Goal: Information Seeking & Learning: Check status

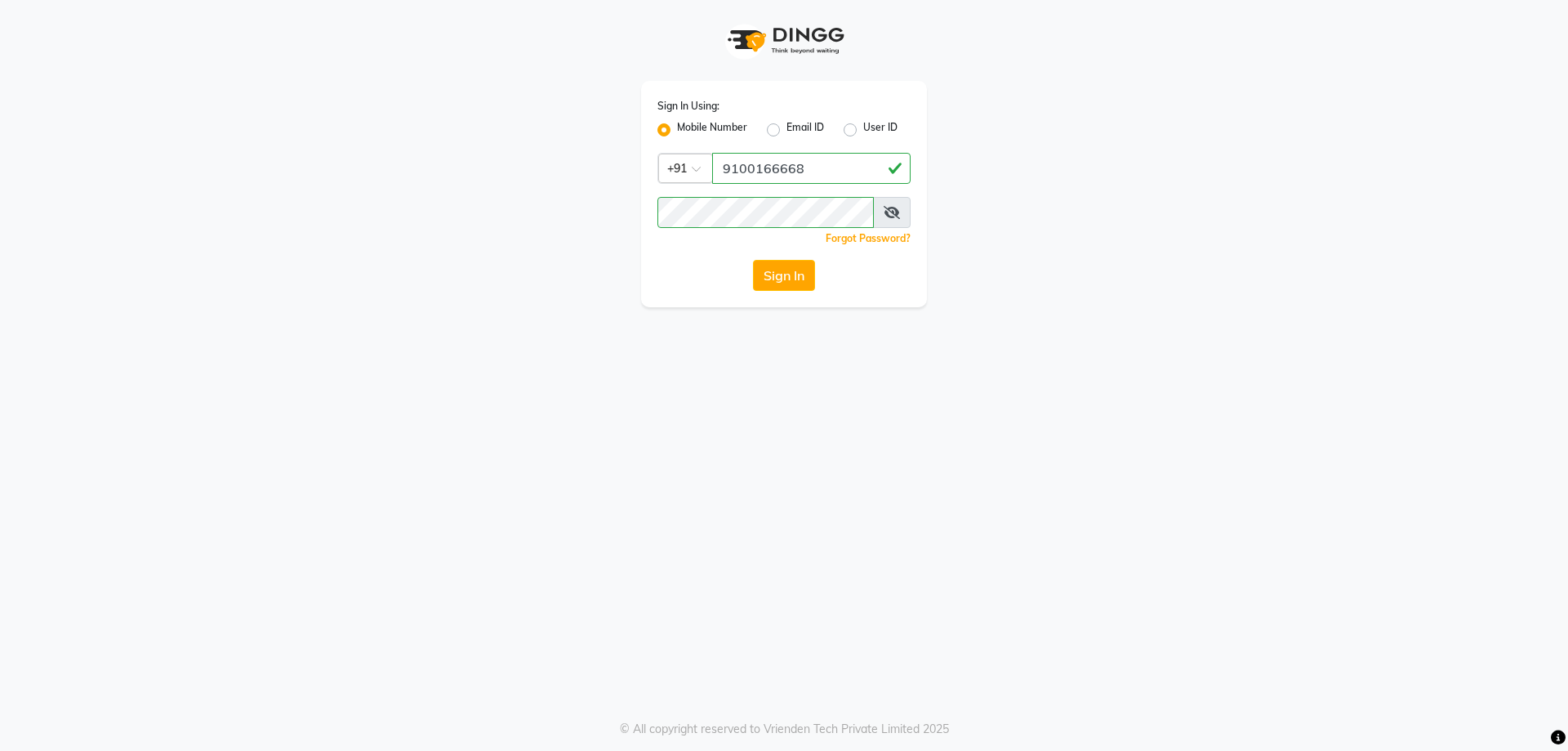
click at [781, 273] on button "Sign In" at bounding box center [784, 275] width 62 height 31
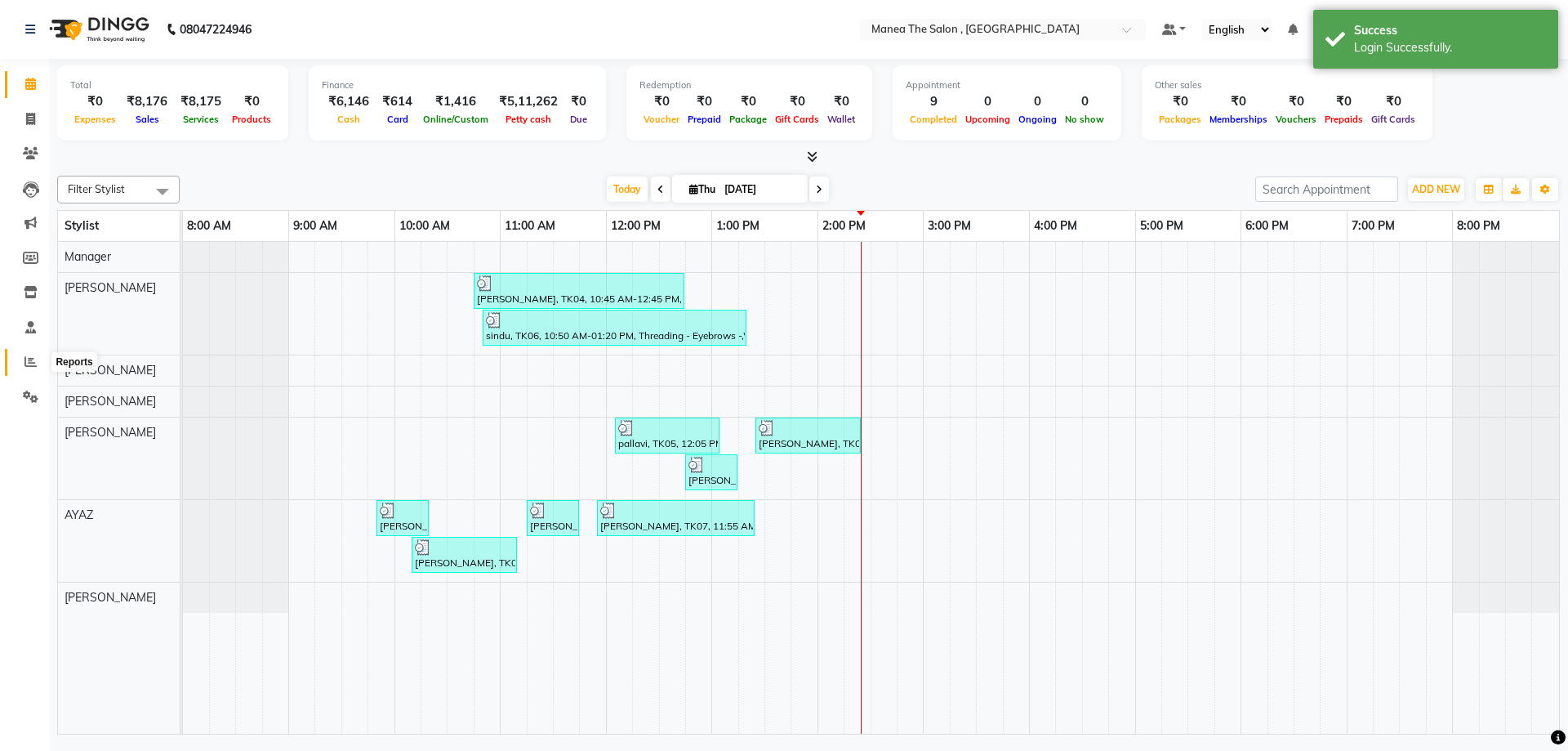
click at [33, 363] on icon at bounding box center [30, 361] width 12 height 12
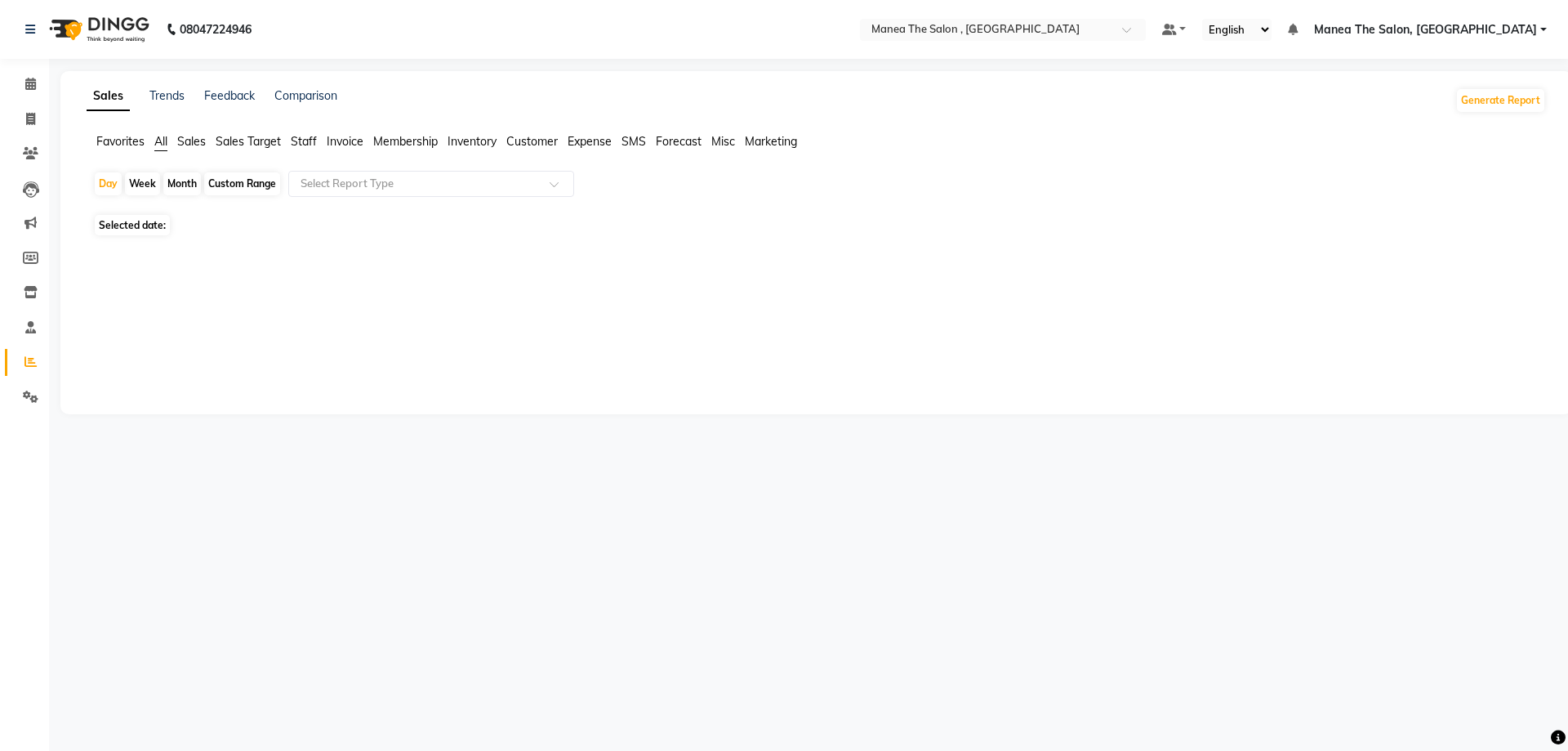
click at [186, 180] on div "Month" at bounding box center [182, 183] width 38 height 23
select select "9"
select select "2025"
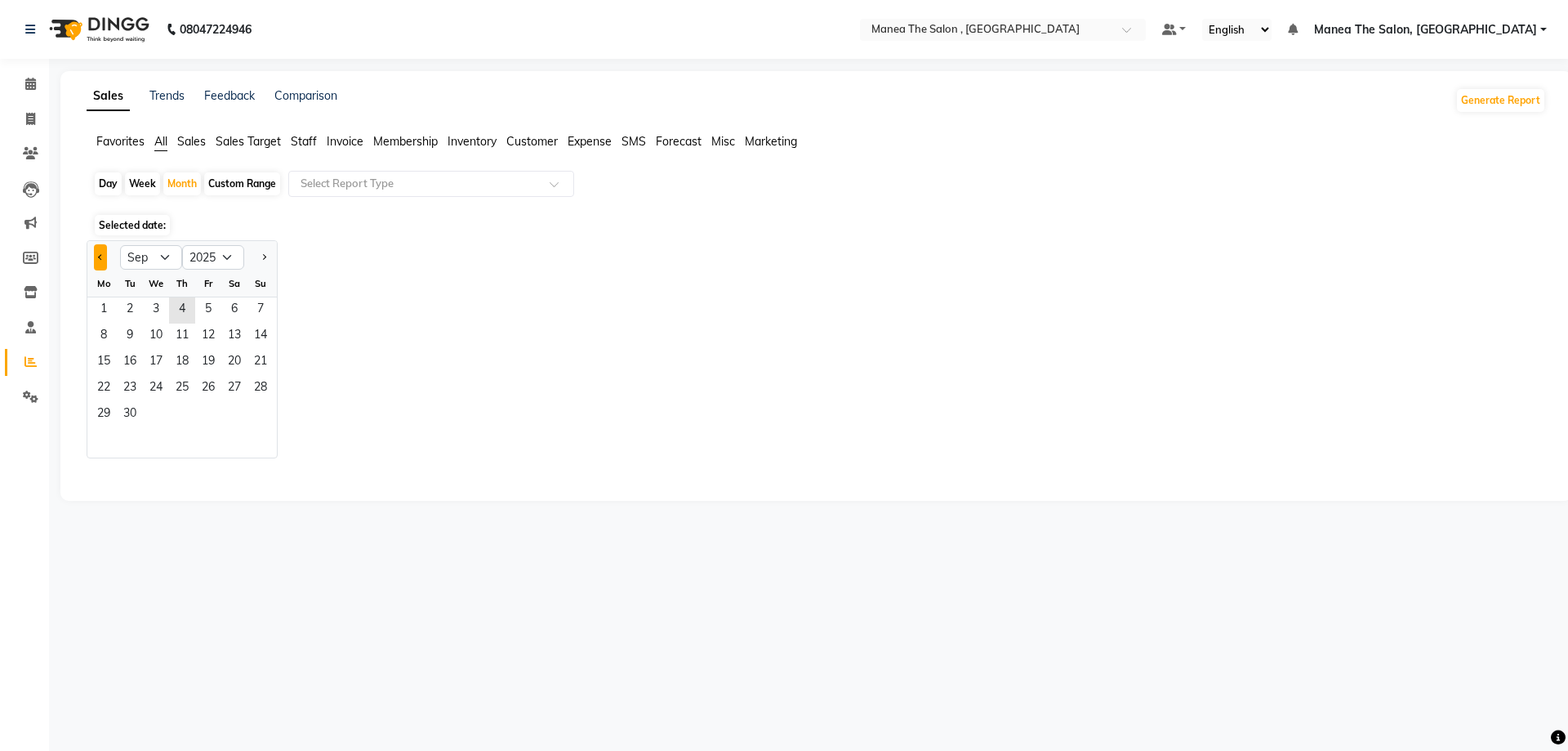
click at [104, 258] on button "Previous month" at bounding box center [100, 257] width 13 height 26
select select "8"
click at [212, 308] on span "1" at bounding box center [208, 310] width 26 height 26
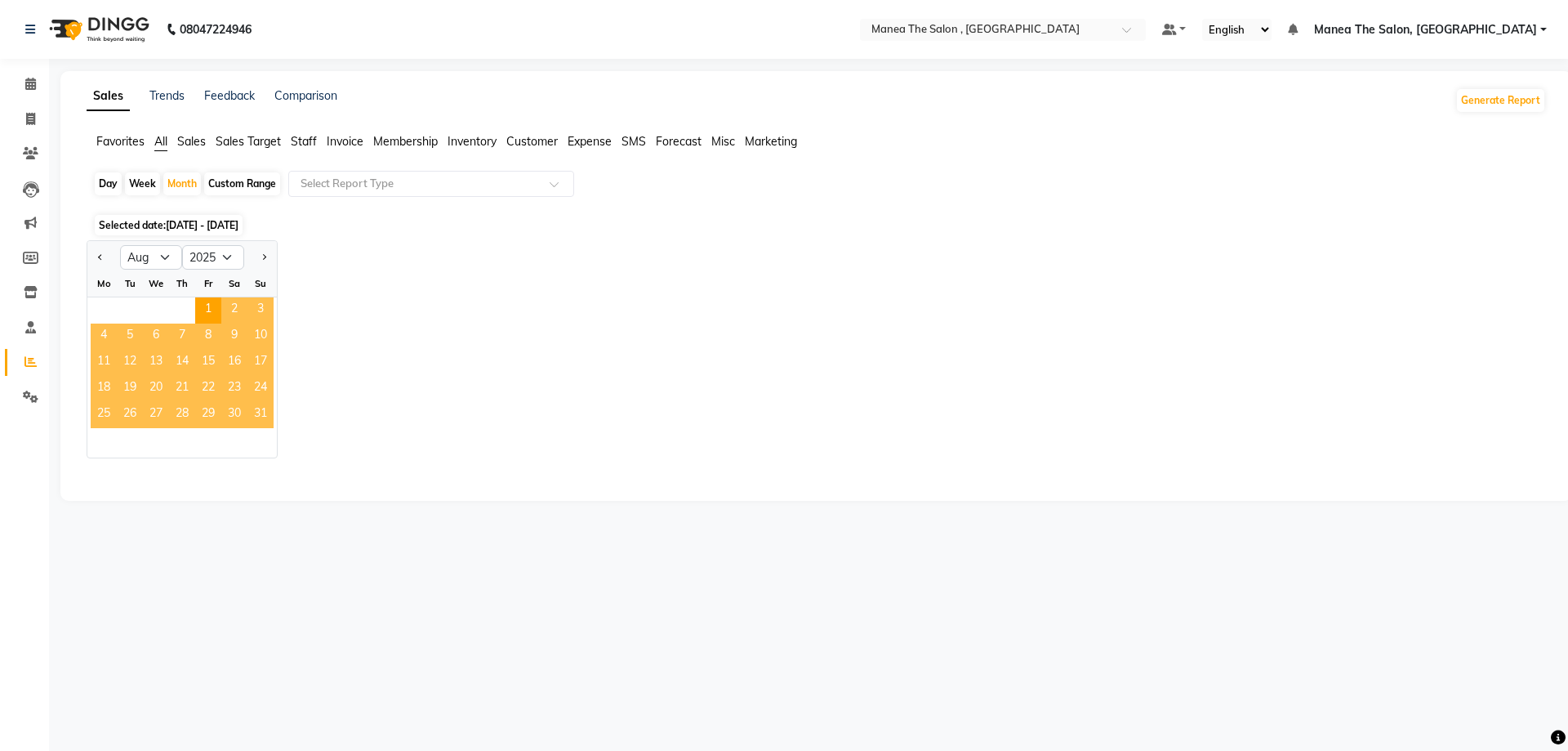
click at [260, 410] on span "31" at bounding box center [260, 415] width 26 height 26
click at [383, 281] on div "Jan Feb Mar Apr May Jun [DATE] Aug Sep Oct Nov [DATE] 2016 2017 2018 2019 2020 …" at bounding box center [816, 348] width 1460 height 218
click at [192, 144] on span "Sales" at bounding box center [191, 142] width 29 height 15
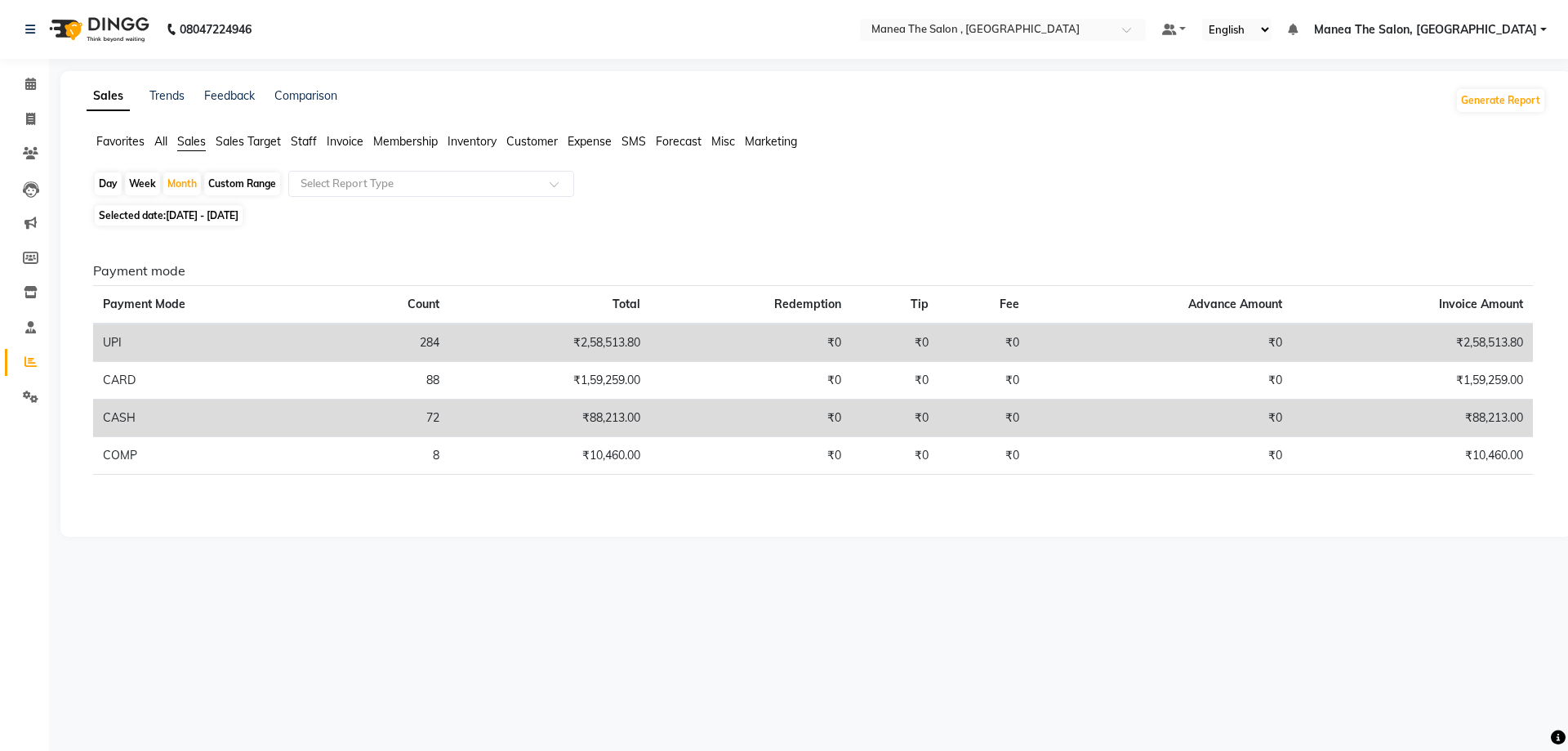
click at [169, 142] on ul "Favorites All Sales Sales Target Staff Invoice Membership Inventory Customer Ex…" at bounding box center [816, 142] width 1460 height 18
click at [156, 144] on span "All" at bounding box center [161, 142] width 13 height 15
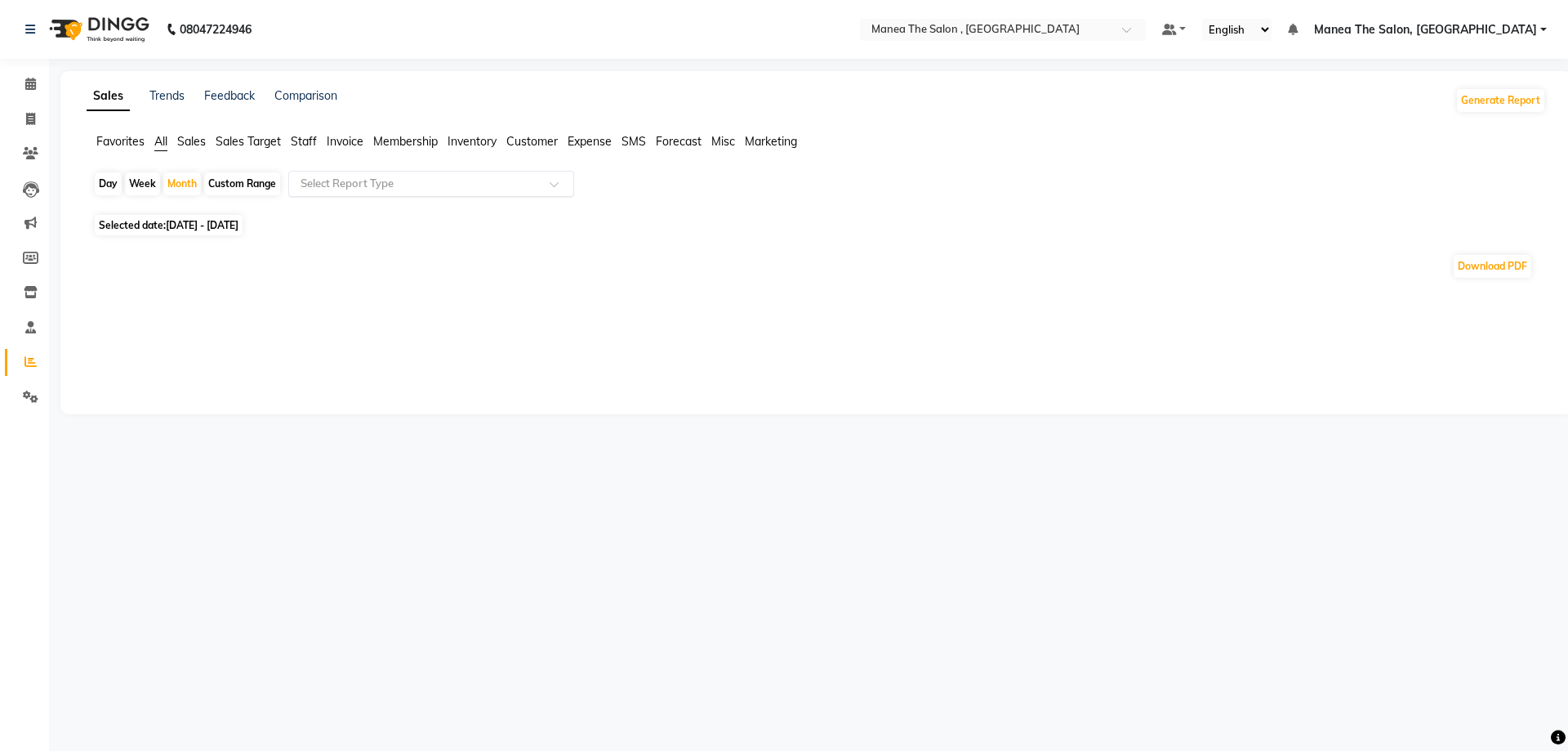
click at [508, 175] on div "Select Report Type" at bounding box center [431, 183] width 286 height 26
click at [225, 277] on div "Download PDF" at bounding box center [813, 266] width 1440 height 26
click at [194, 147] on span "Sales" at bounding box center [191, 142] width 29 height 15
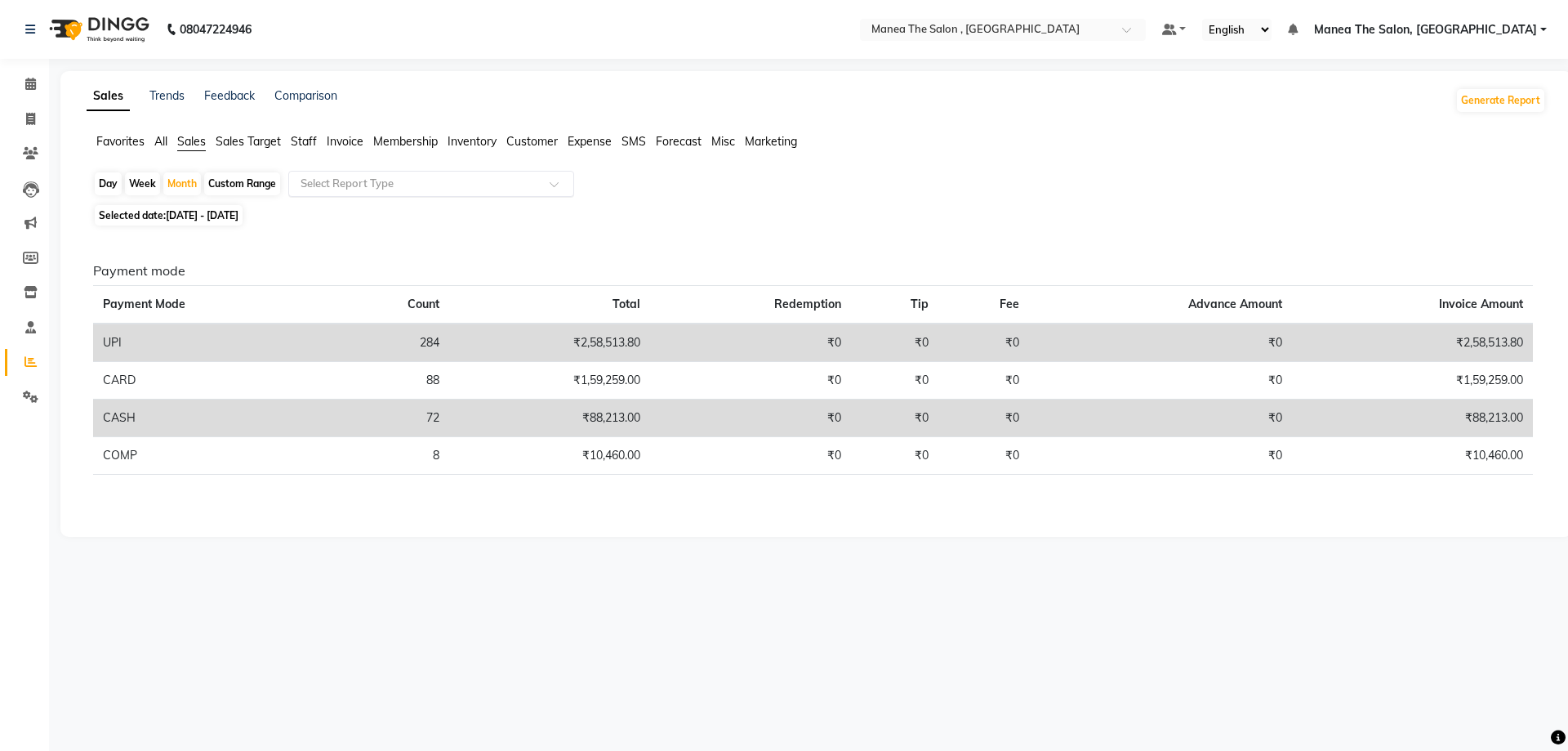
click at [392, 182] on input "text" at bounding box center [415, 184] width 235 height 17
click at [853, 201] on div "Day Week Month Custom Range Select Report Type Selected date: [DATE] - [DATE] P…" at bounding box center [816, 344] width 1460 height 349
click at [29, 363] on icon at bounding box center [30, 361] width 12 height 12
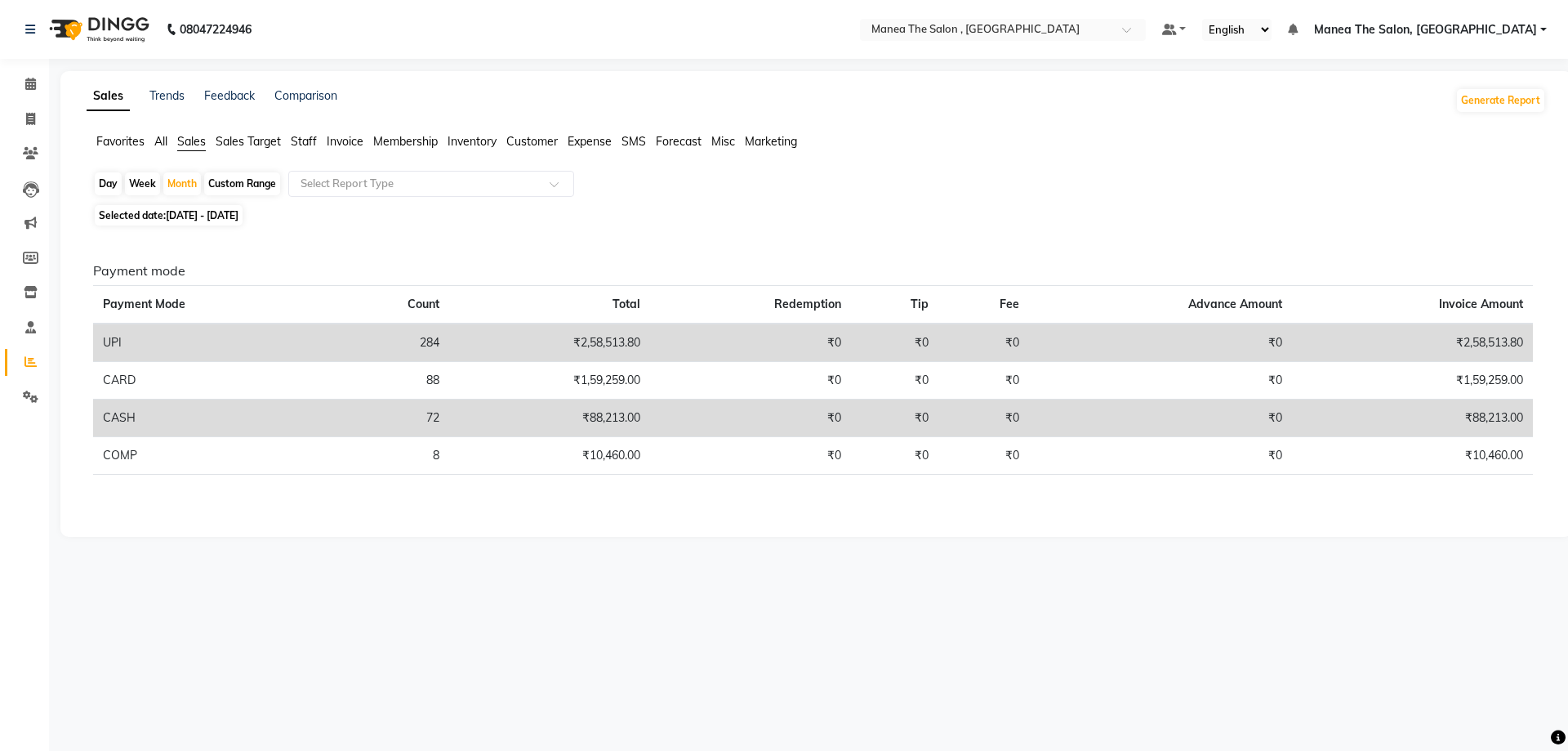
click at [129, 144] on span "Favorites" at bounding box center [120, 142] width 48 height 15
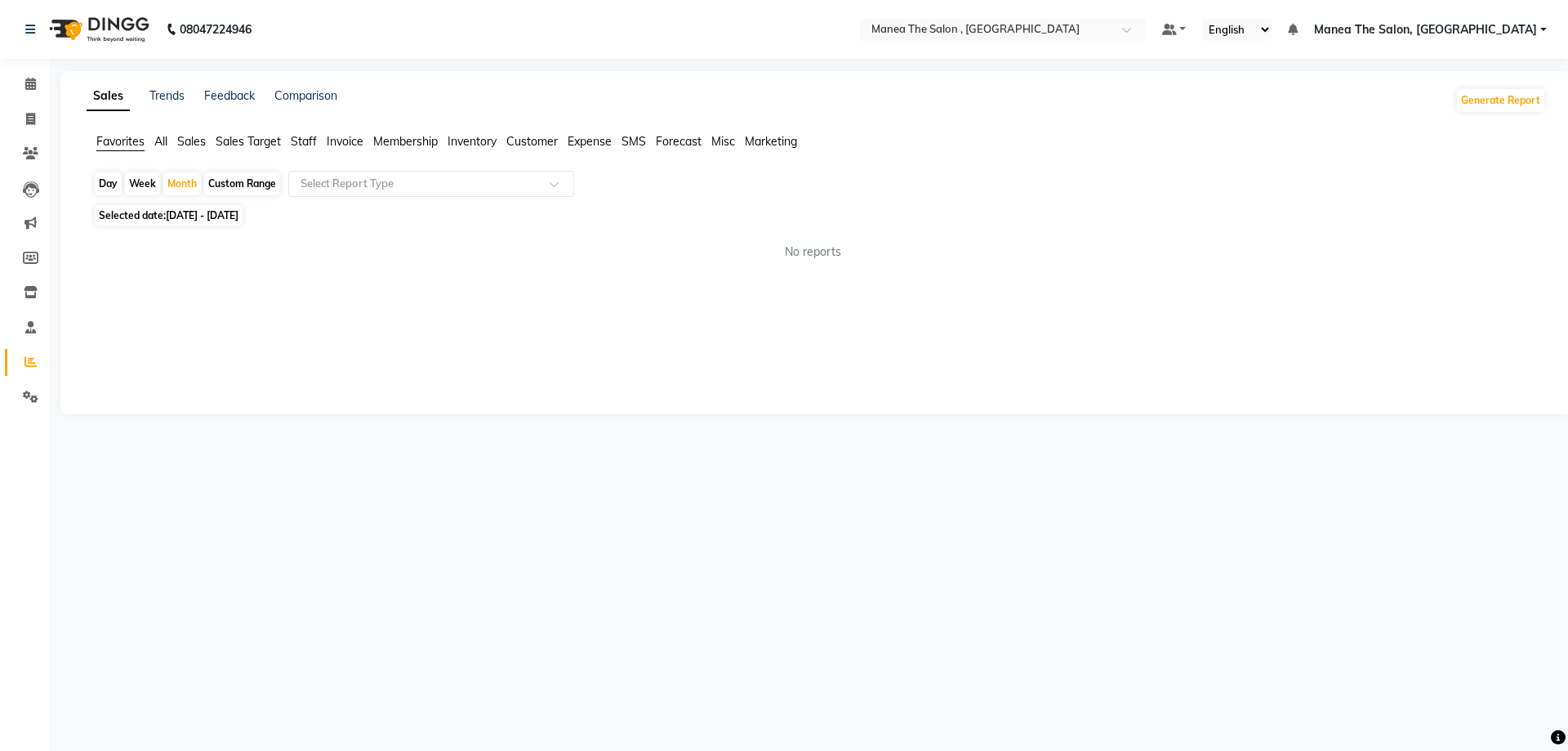
click at [165, 143] on span "All" at bounding box center [161, 142] width 13 height 15
click at [252, 180] on div "Custom Range" at bounding box center [243, 183] width 76 height 23
select select "8"
select select "2025"
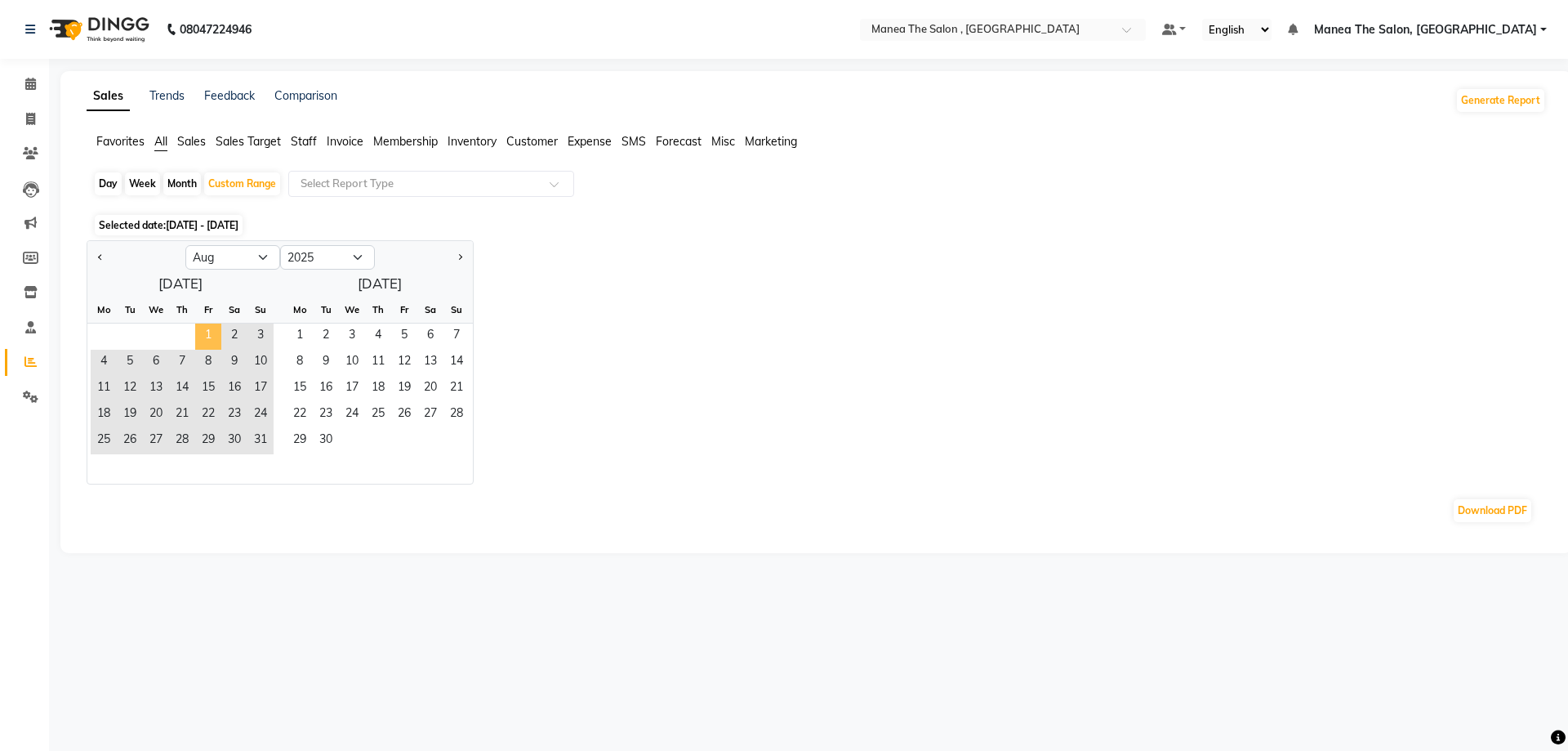
click at [207, 334] on span "1" at bounding box center [208, 336] width 26 height 26
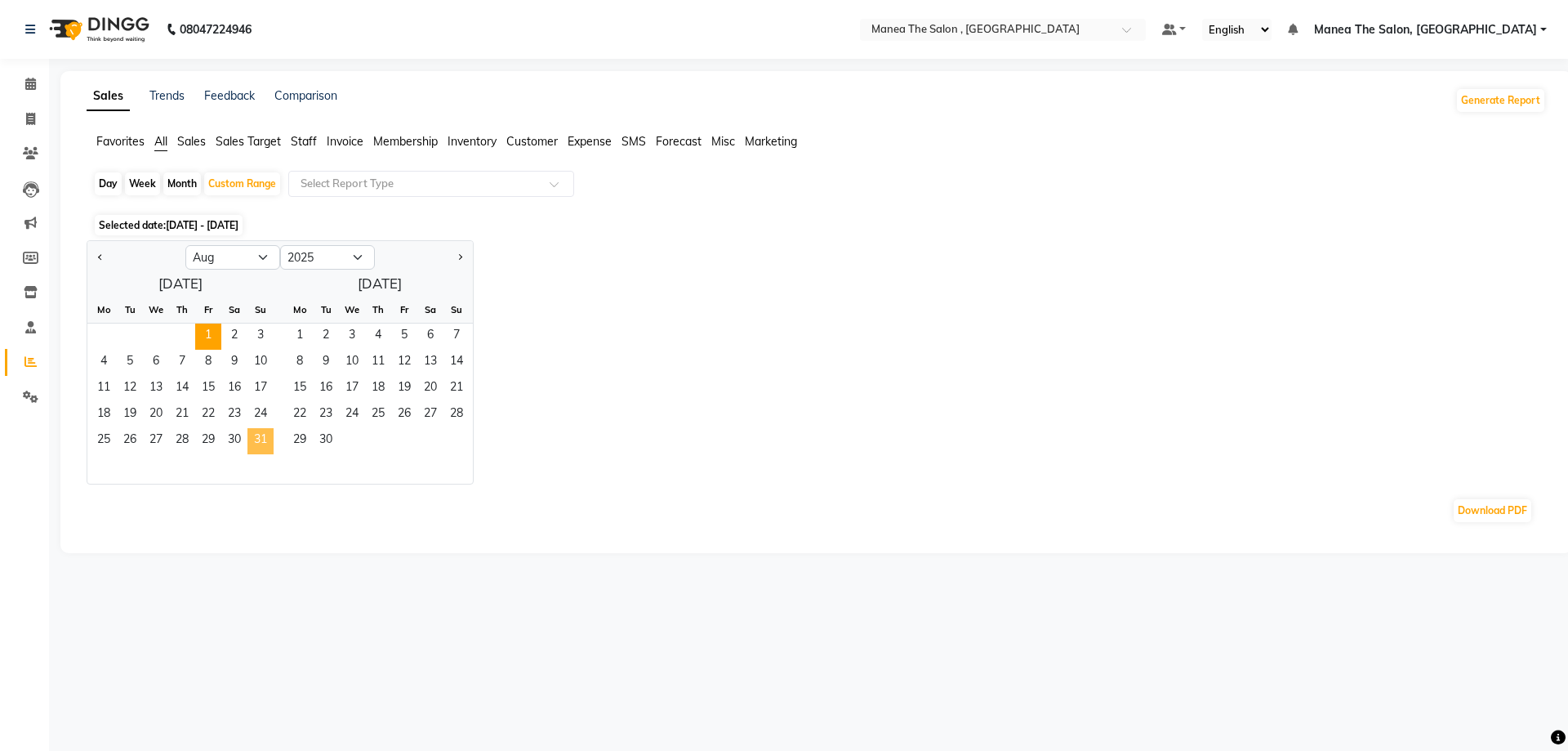
click at [257, 440] on span "31" at bounding box center [260, 441] width 26 height 26
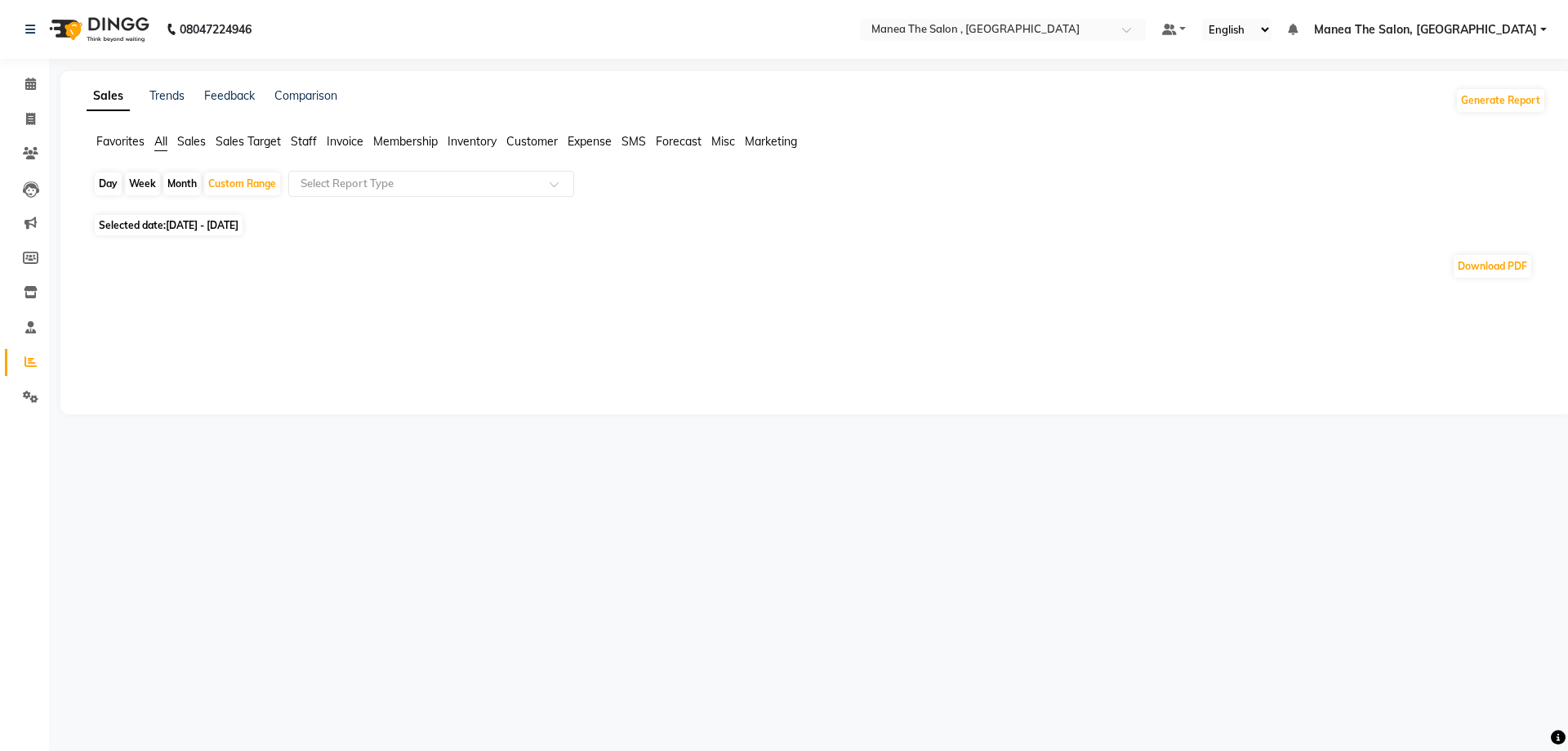
click at [682, 294] on div "Sales Trends Feedback Comparison Generate Report Favorites All Sales Sales Targ…" at bounding box center [816, 243] width 1512 height 343
click at [339, 187] on input "text" at bounding box center [415, 184] width 235 height 17
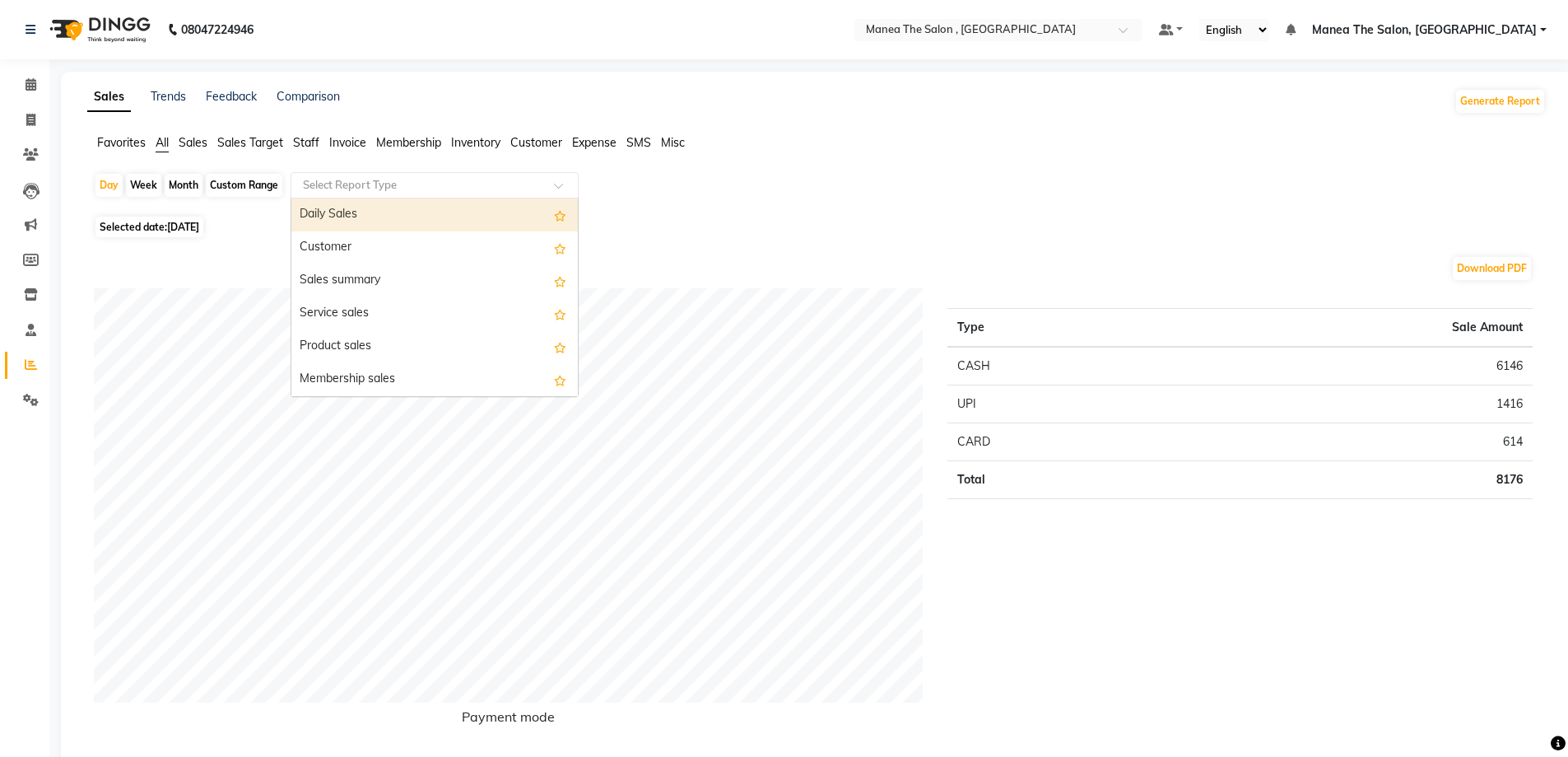
click at [342, 189] on input "text" at bounding box center [418, 186] width 237 height 17
click at [183, 264] on div "Download PDF" at bounding box center [814, 268] width 1439 height 26
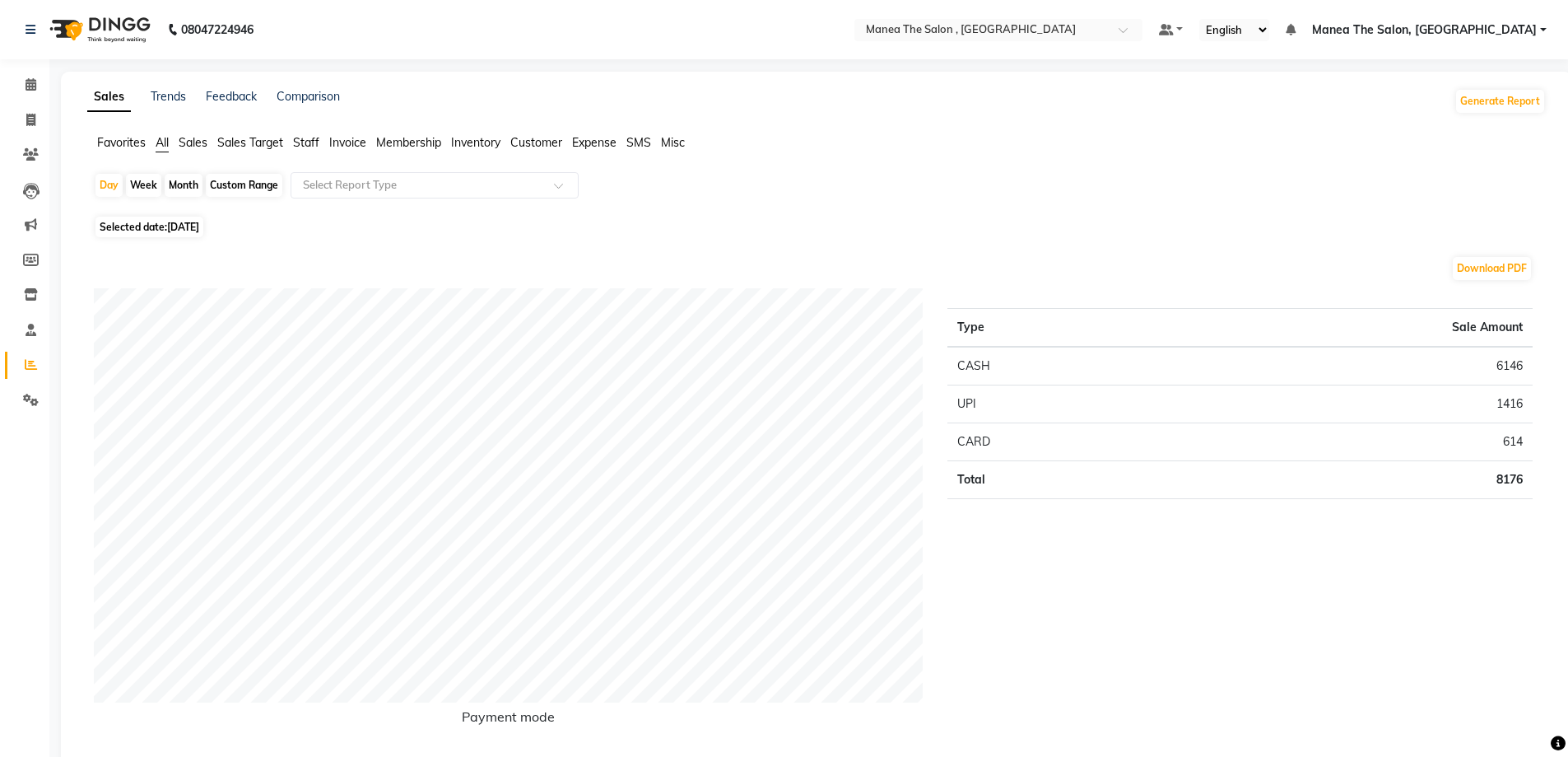
click at [187, 180] on div "Month" at bounding box center [183, 185] width 38 height 23
select select "9"
select select "2025"
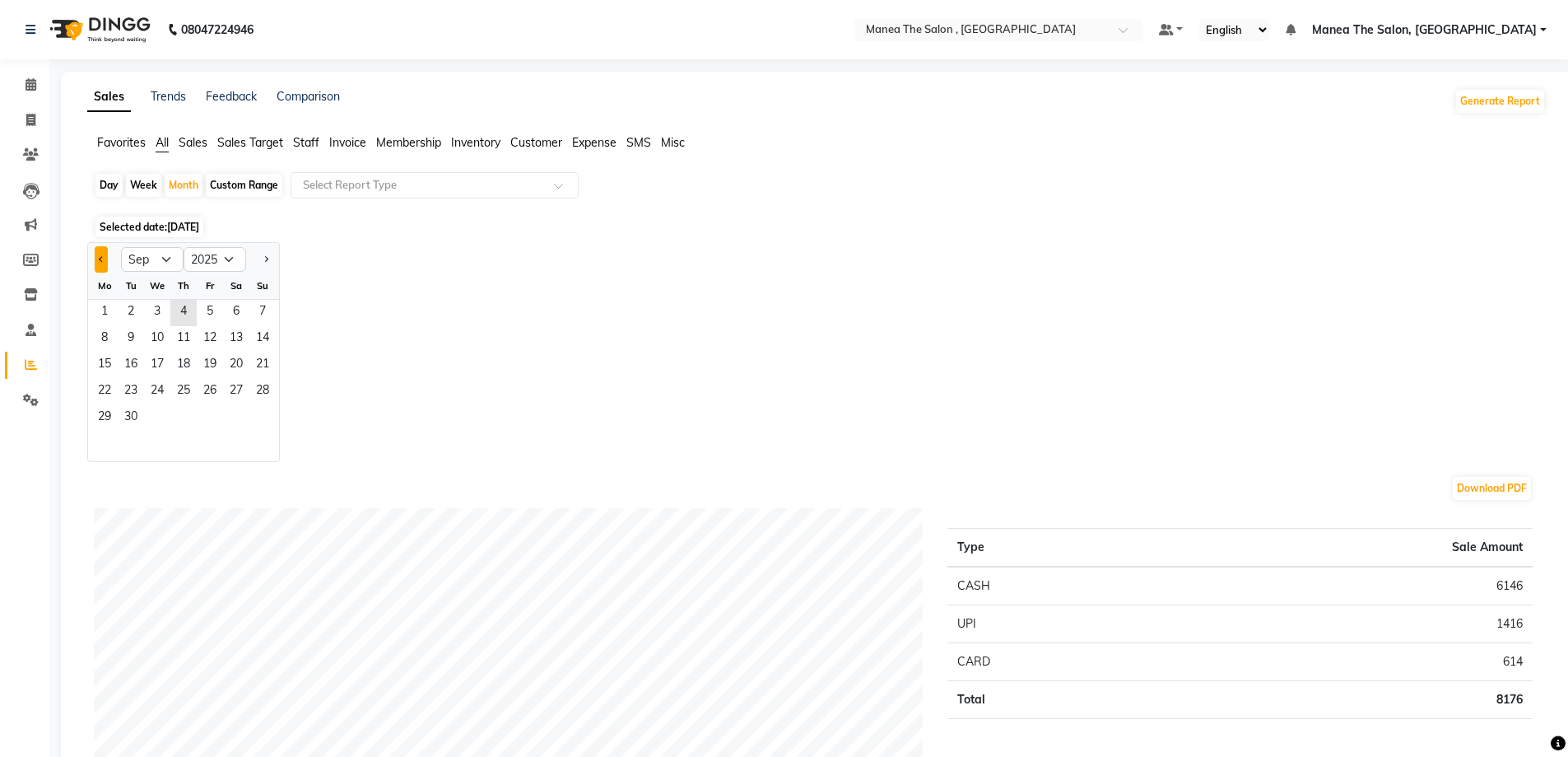
click at [100, 255] on button "Previous month" at bounding box center [101, 259] width 13 height 26
select select "8"
click at [208, 310] on span "1" at bounding box center [210, 313] width 26 height 26
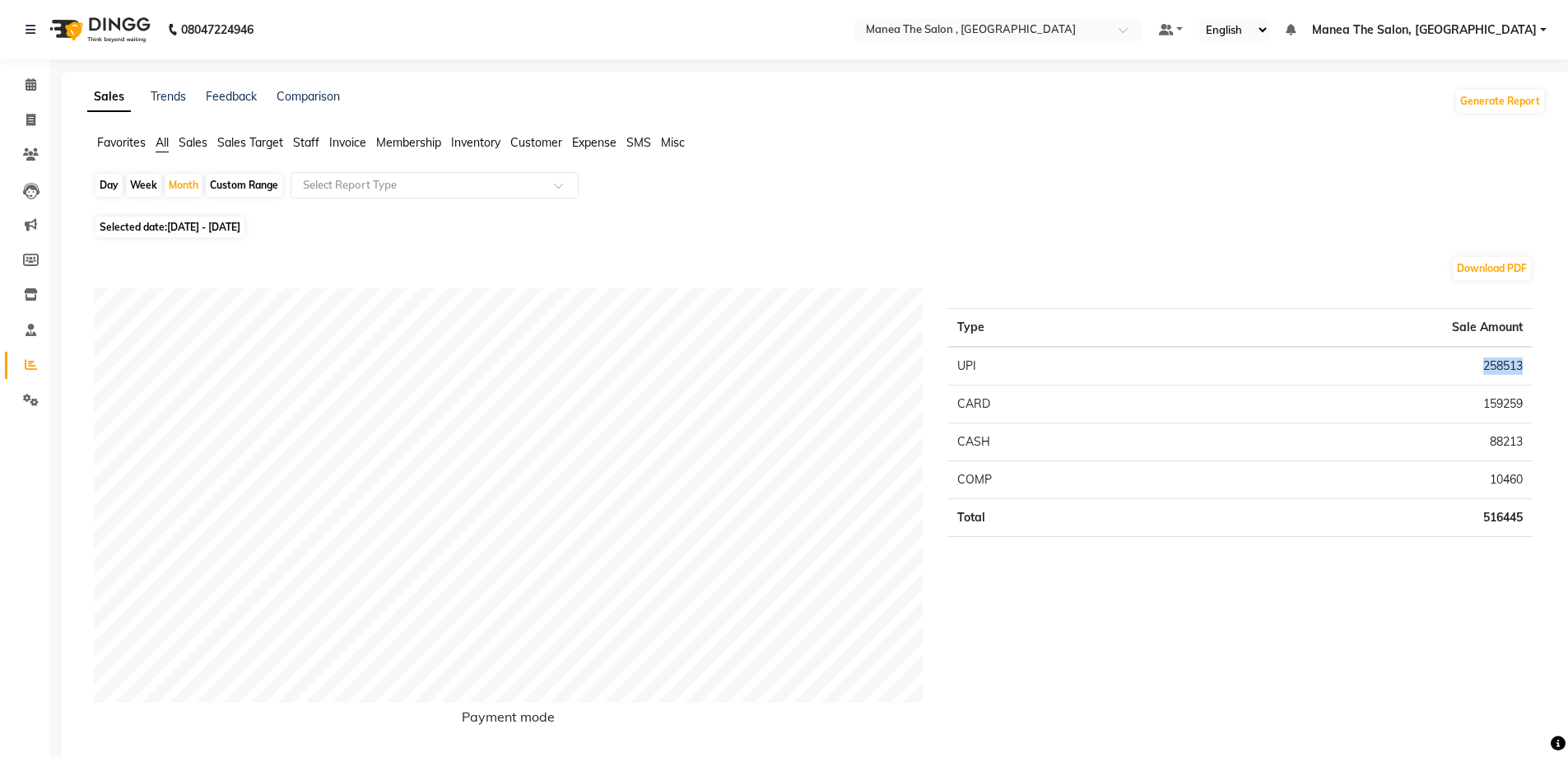
drag, startPoint x: 1477, startPoint y: 367, endPoint x: 1532, endPoint y: 370, distance: 55.1
click at [1532, 370] on td "258513" at bounding box center [1351, 365] width 366 height 38
copy td "258513"
drag, startPoint x: 1477, startPoint y: 402, endPoint x: 1524, endPoint y: 401, distance: 47.0
click at [1524, 401] on td "159259" at bounding box center [1351, 404] width 366 height 38
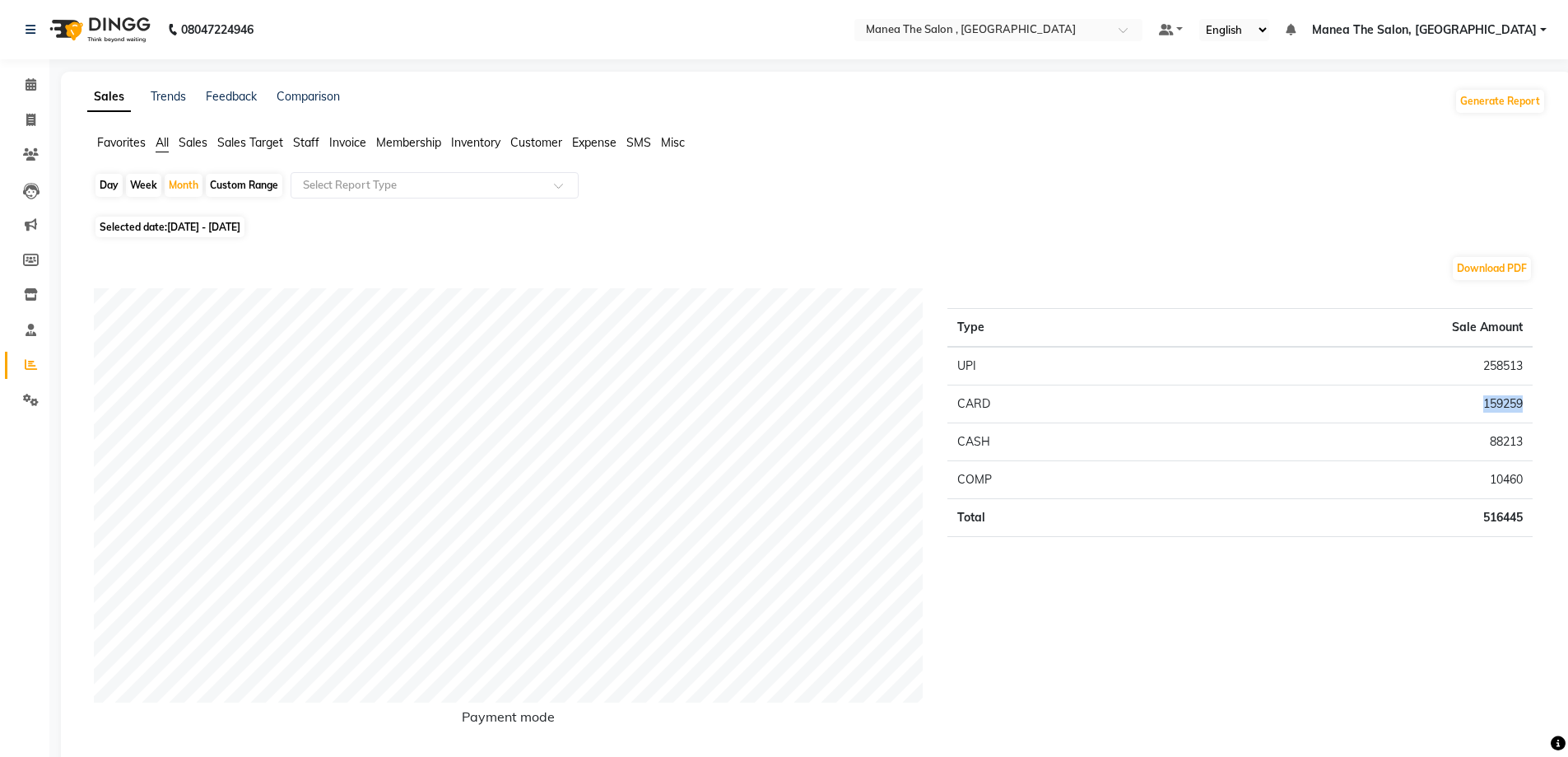
copy td "159259"
drag, startPoint x: 1488, startPoint y: 443, endPoint x: 1531, endPoint y: 443, distance: 43.0
click at [1531, 443] on td "88213" at bounding box center [1351, 442] width 366 height 38
copy td "88213"
drag, startPoint x: 999, startPoint y: 478, endPoint x: 949, endPoint y: 481, distance: 50.1
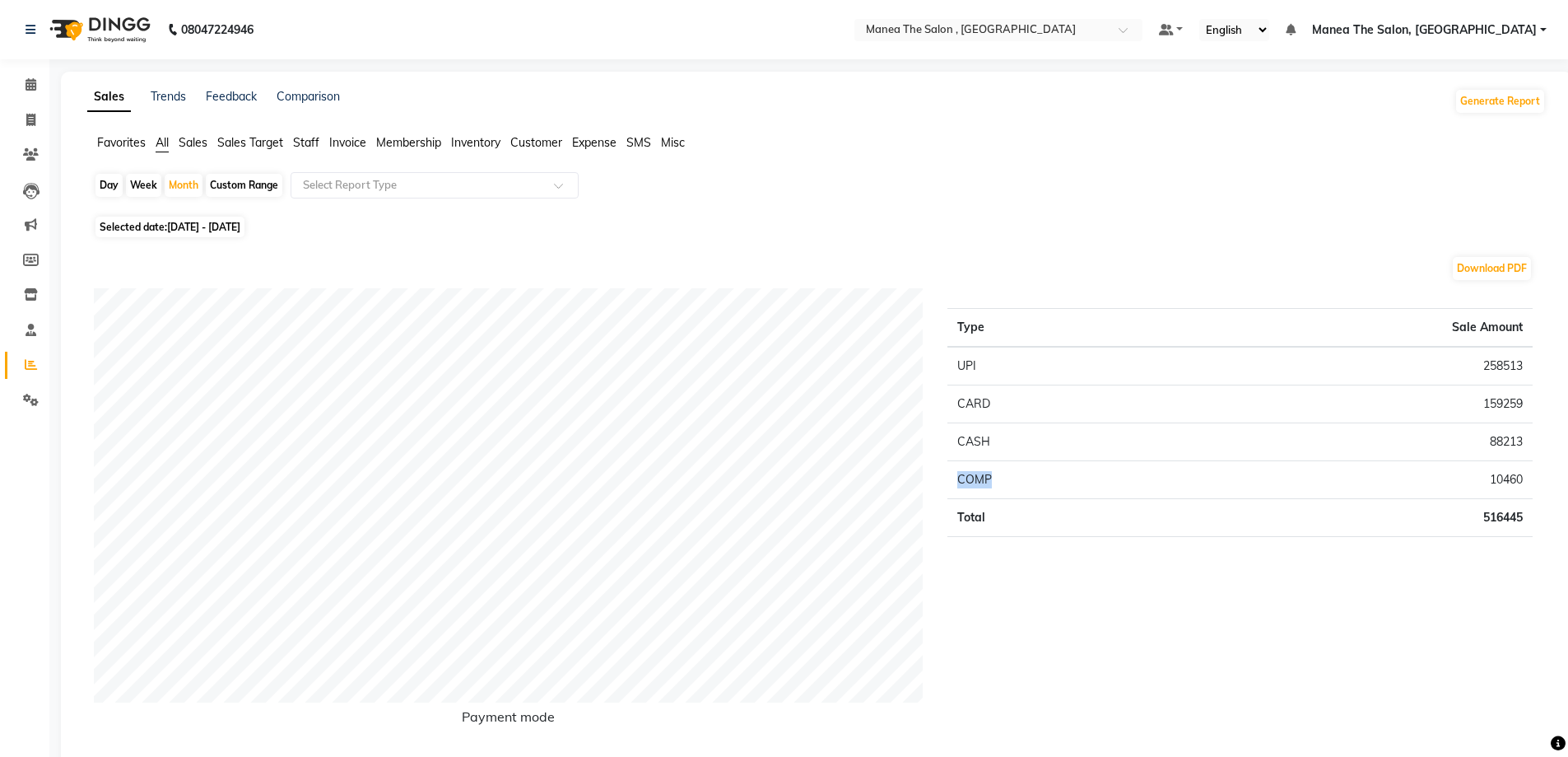
click at [949, 481] on td "COMP" at bounding box center [1057, 480] width 219 height 38
copy td "COMP"
drag, startPoint x: 1486, startPoint y: 478, endPoint x: 1536, endPoint y: 477, distance: 50.0
click at [1536, 477] on div "Type Sale Amount UPI 258513 CARD 159259 CASH 88213 COMP 10460 Total 516445" at bounding box center [1240, 520] width 610 height 463
click at [1542, 498] on div "Type Sale Amount UPI 258513 CARD 159259 CASH 88213 COMP 10460 Total 516445" at bounding box center [1240, 520] width 610 height 463
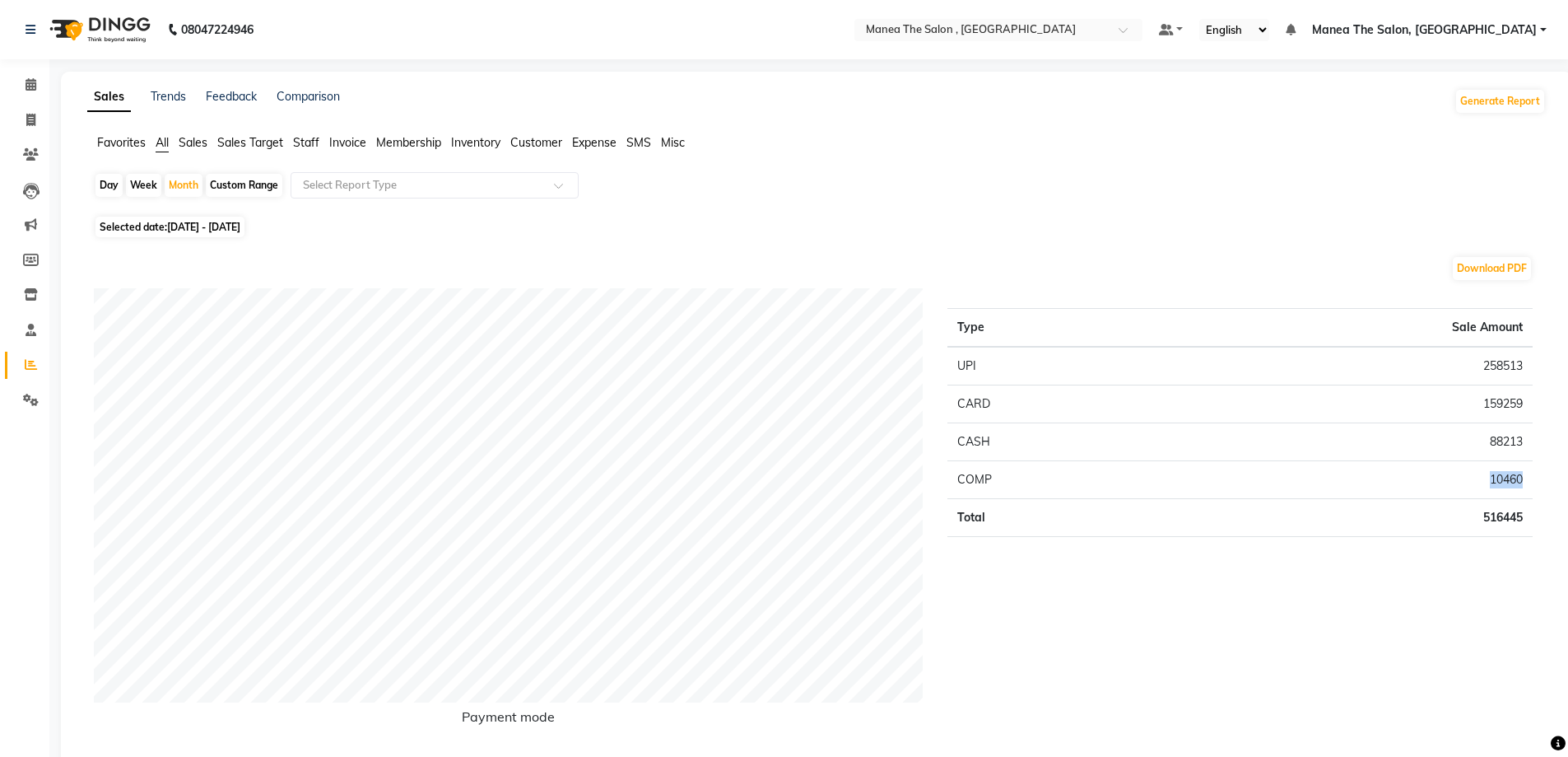
drag, startPoint x: 1525, startPoint y: 473, endPoint x: 1486, endPoint y: 472, distance: 39.0
click at [1486, 472] on td "10460" at bounding box center [1351, 480] width 366 height 38
copy td "10460"
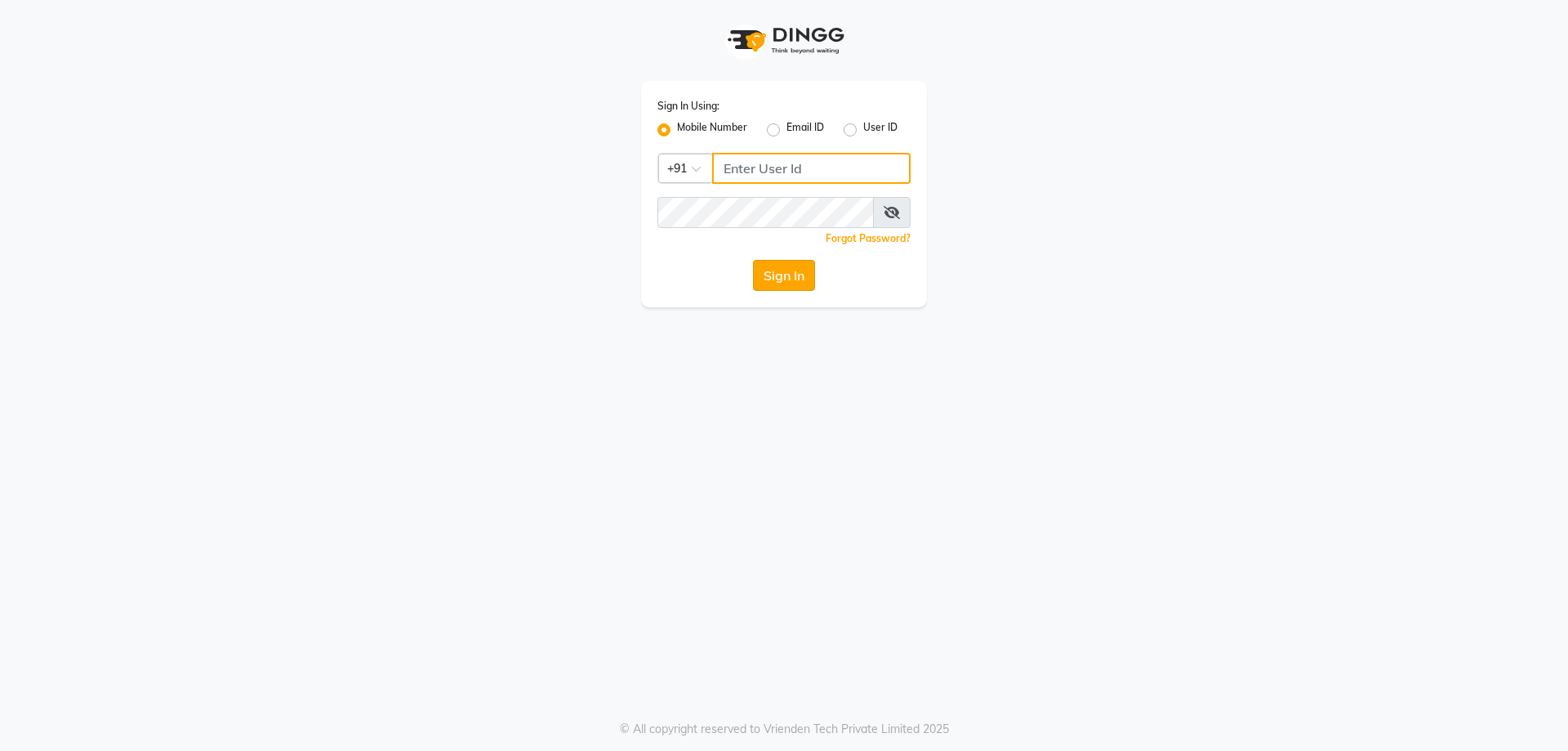
type input "9100166668"
click at [793, 273] on button "Sign In" at bounding box center [784, 275] width 62 height 31
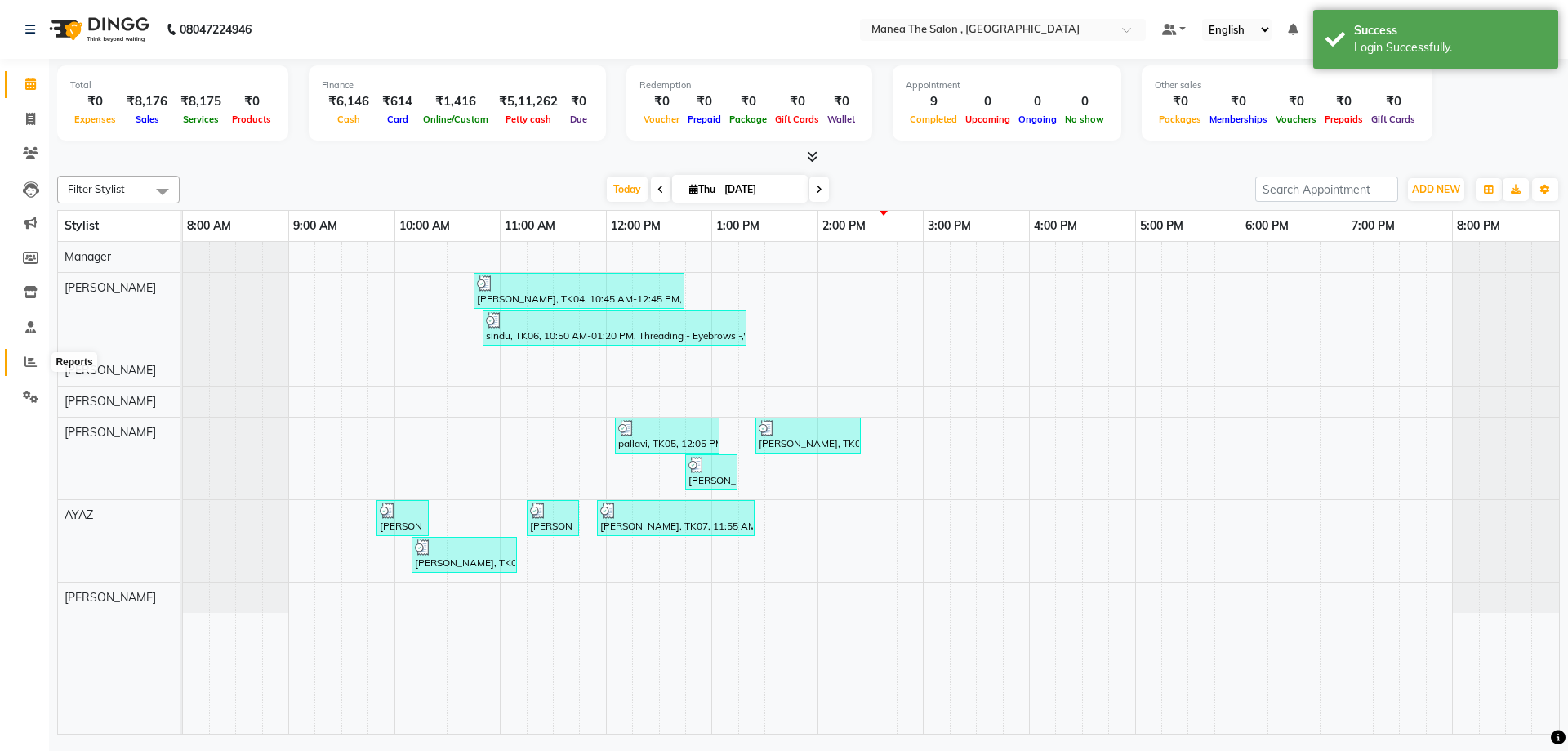
click at [29, 357] on icon at bounding box center [30, 361] width 12 height 12
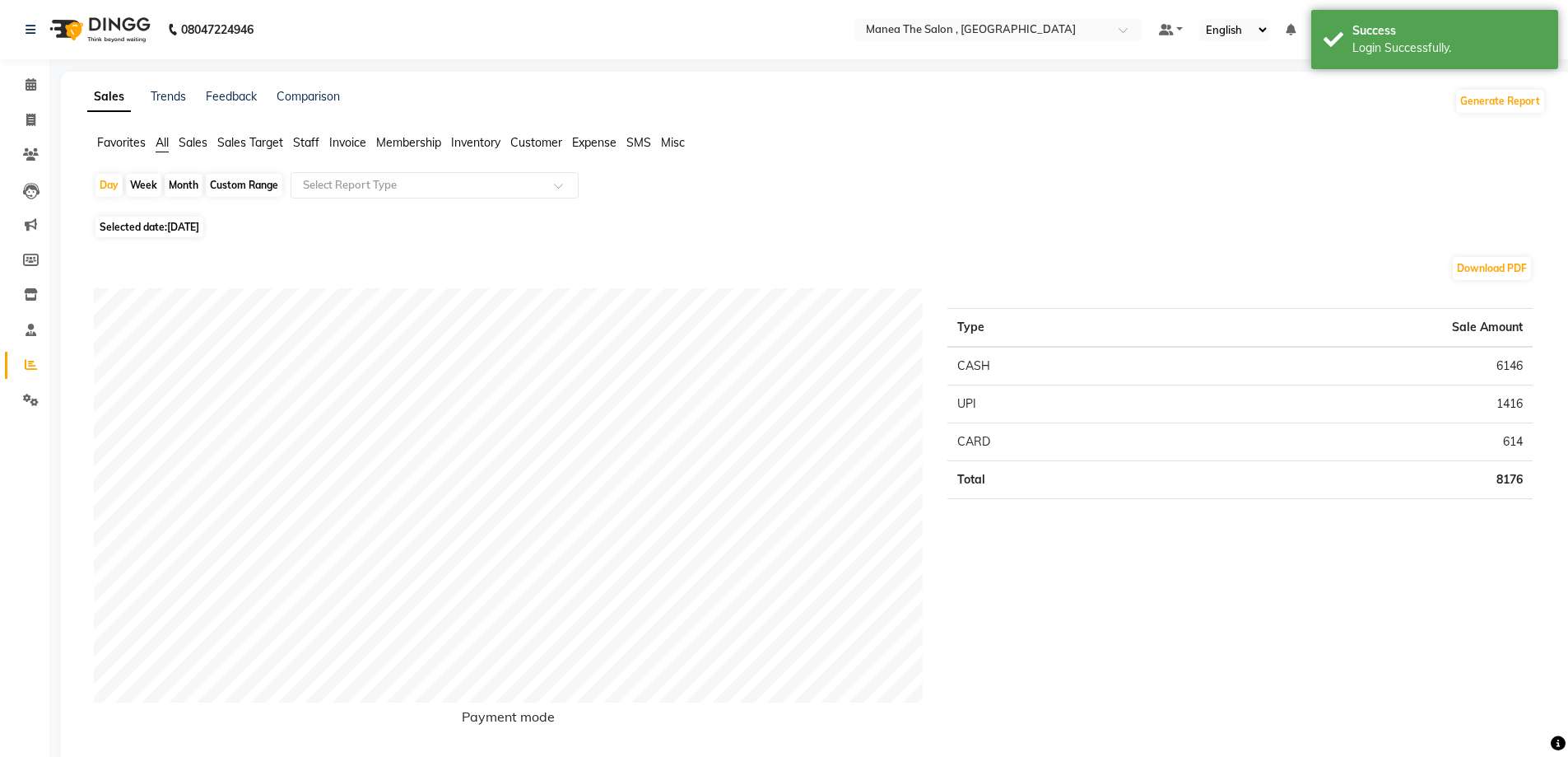
click at [192, 144] on span "Sales" at bounding box center [192, 143] width 29 height 15
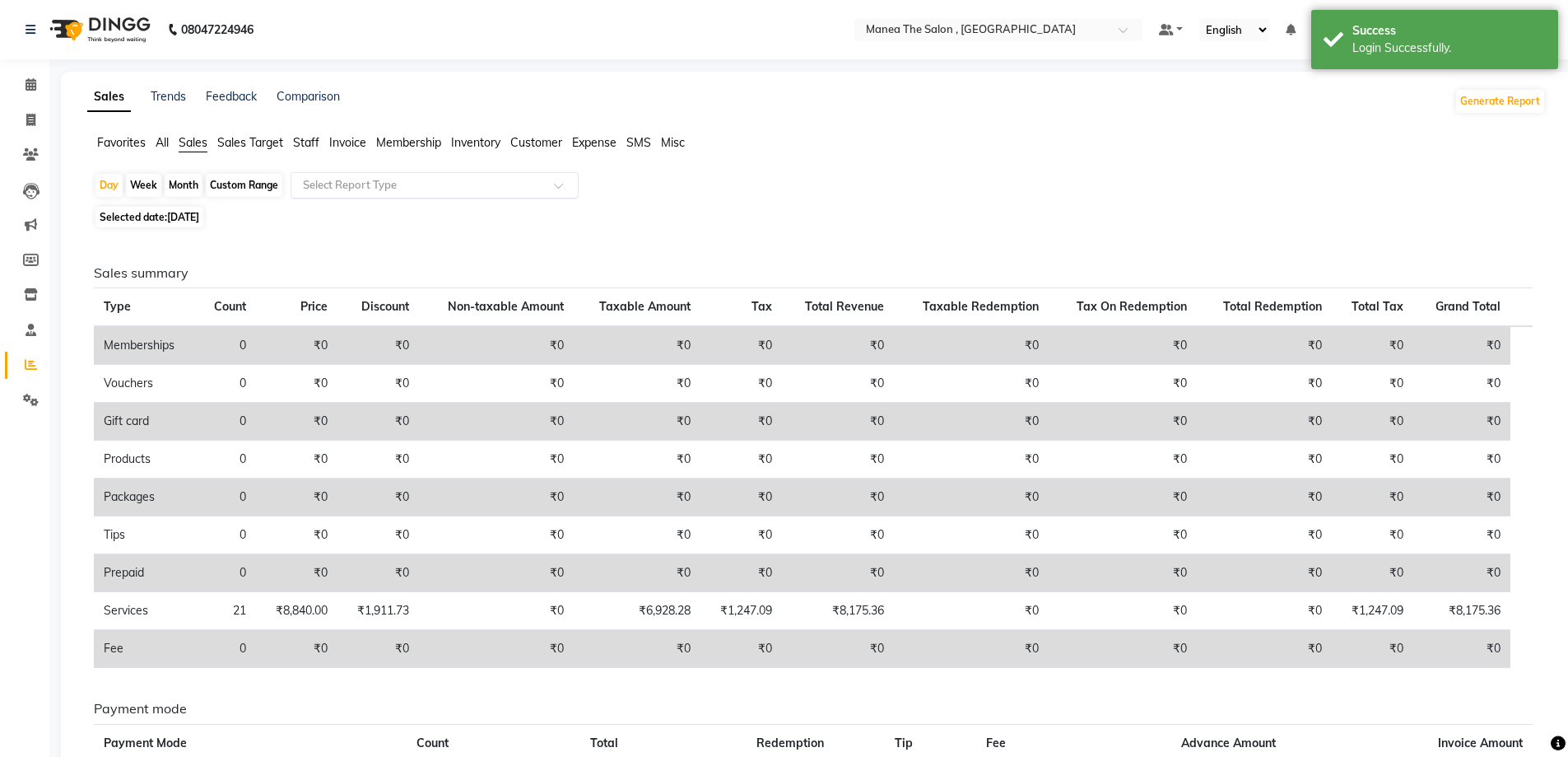
click at [317, 185] on input "text" at bounding box center [418, 186] width 237 height 17
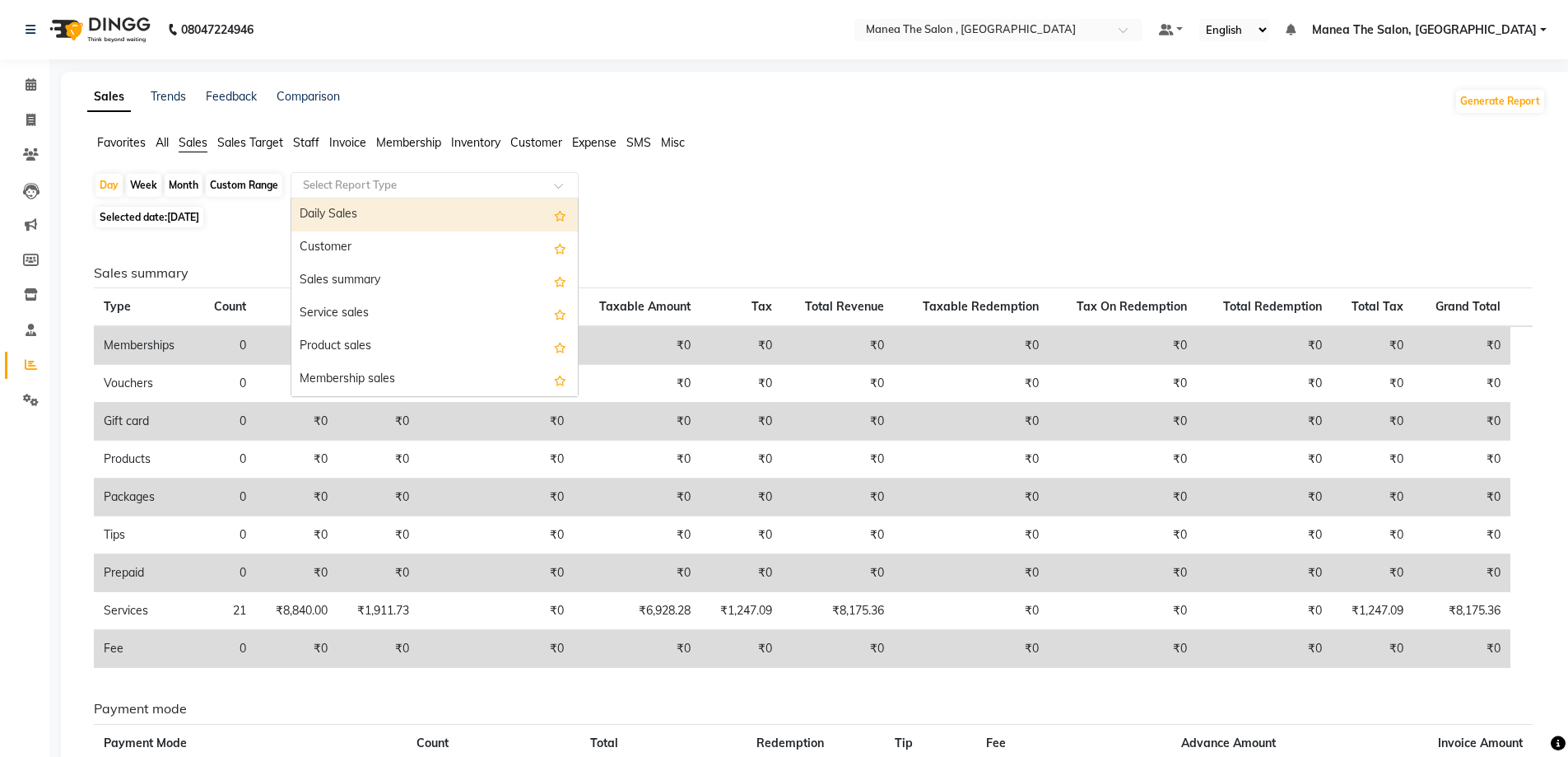
click at [317, 185] on input "text" at bounding box center [418, 186] width 237 height 17
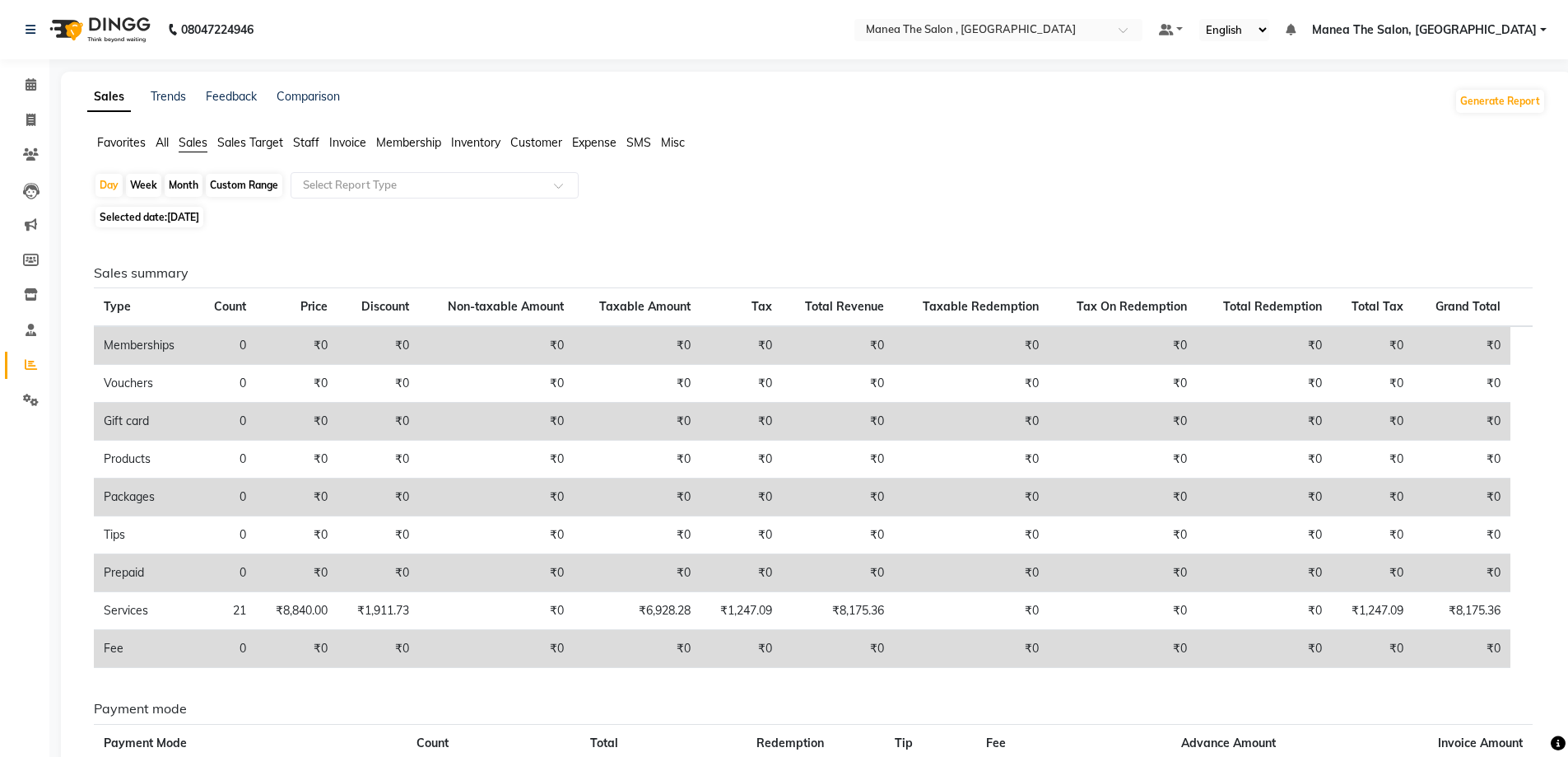
click at [191, 216] on span "[DATE]" at bounding box center [183, 217] width 32 height 12
select select "9"
select select "2025"
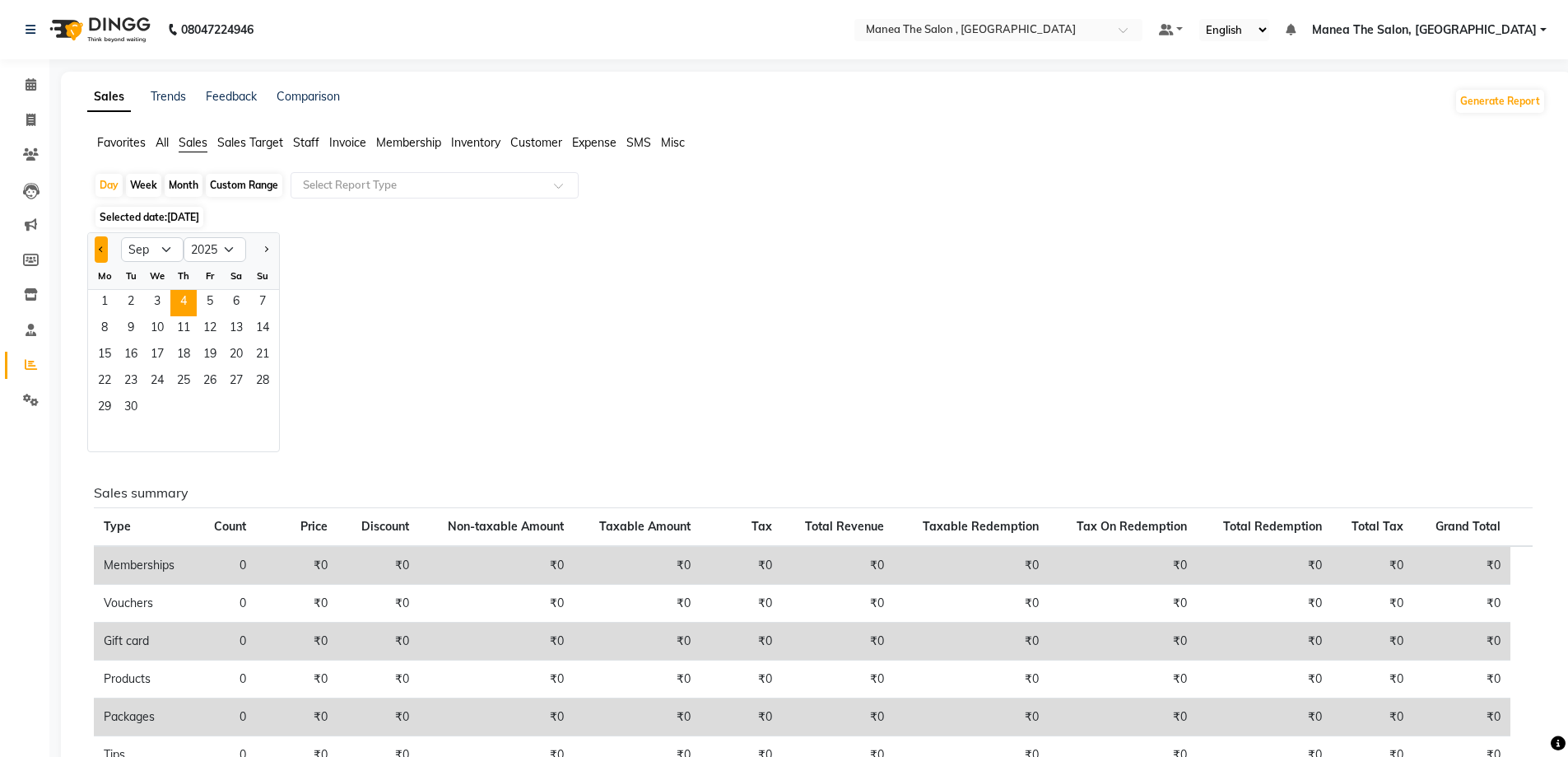
click at [103, 248] on span "Previous month" at bounding box center [102, 249] width 6 height 6
select select "8"
click at [213, 300] on span "1" at bounding box center [210, 302] width 26 height 26
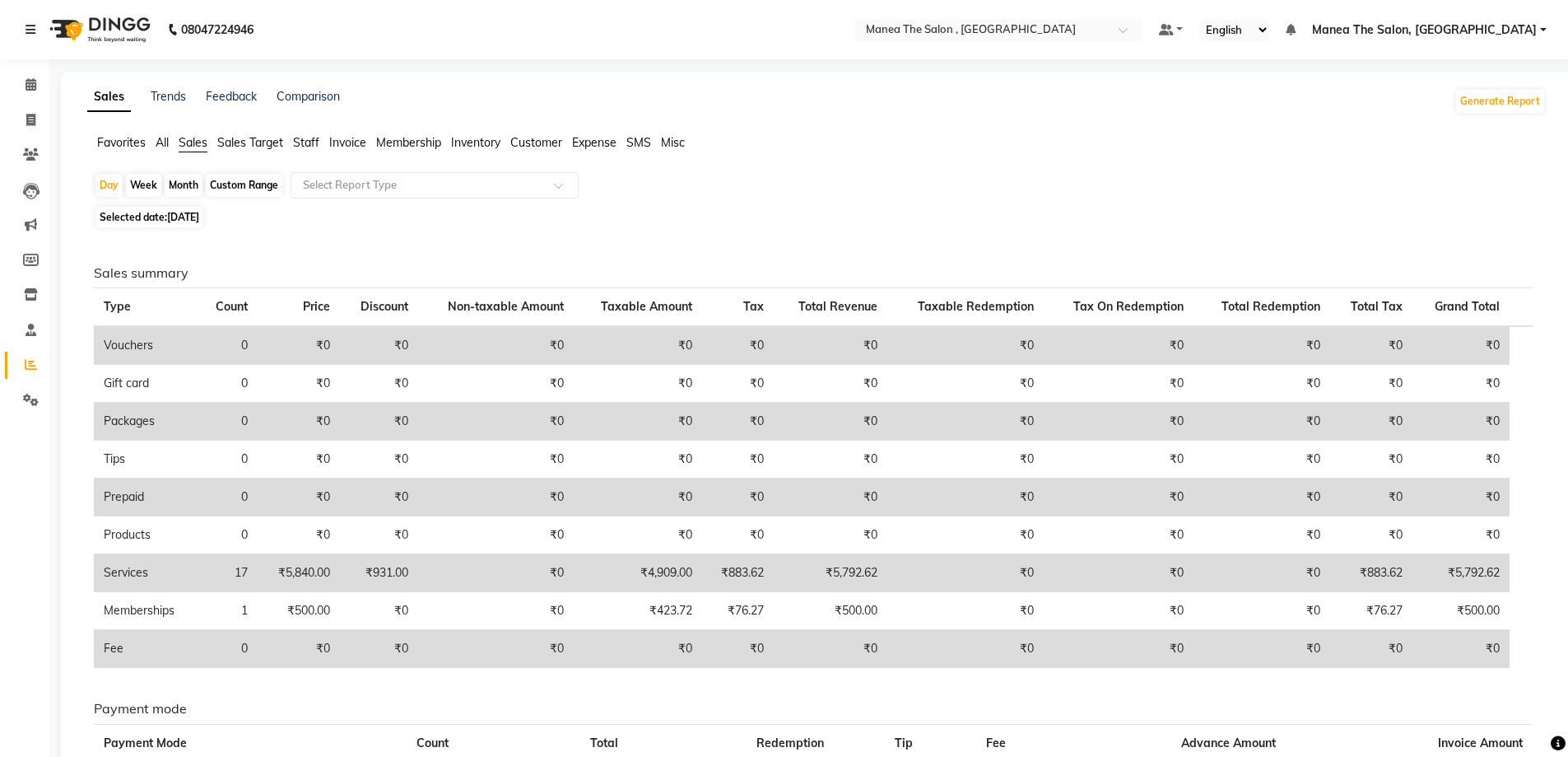
click at [162, 142] on span "All" at bounding box center [162, 143] width 13 height 15
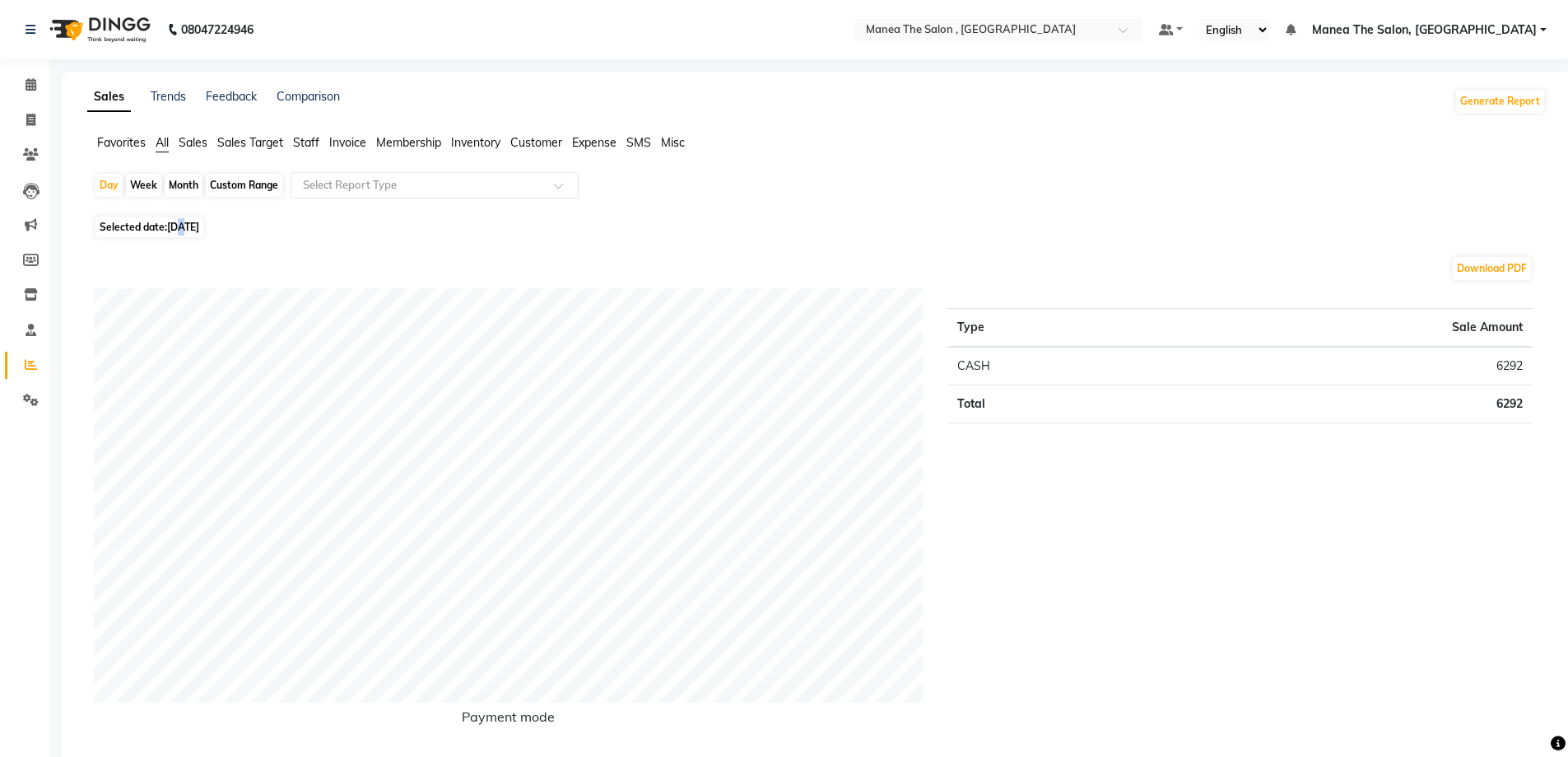
click at [184, 223] on span "01-08-2025" at bounding box center [183, 226] width 32 height 12
select select "8"
select select "2025"
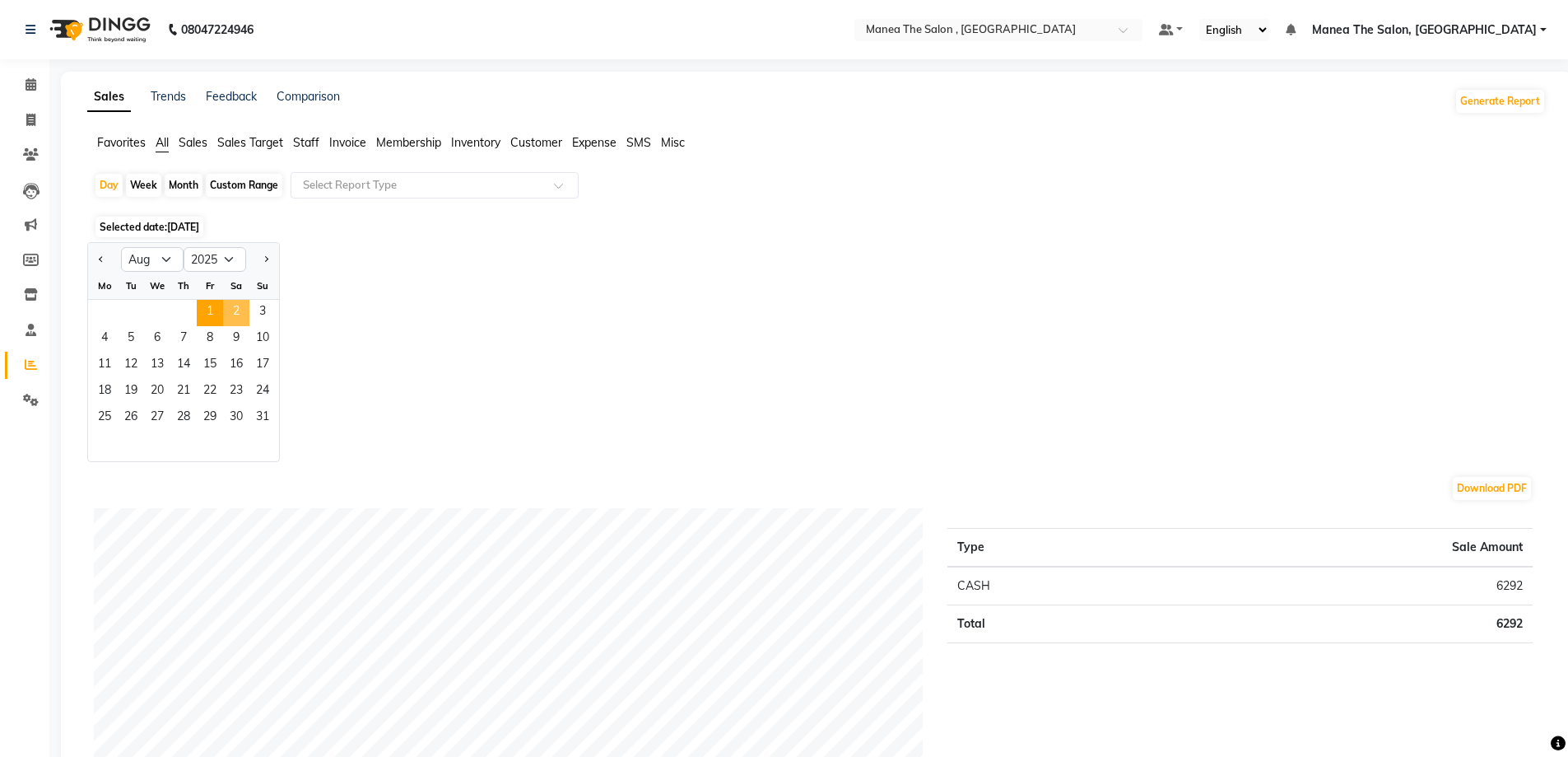
click at [232, 307] on span "2" at bounding box center [236, 313] width 26 height 26
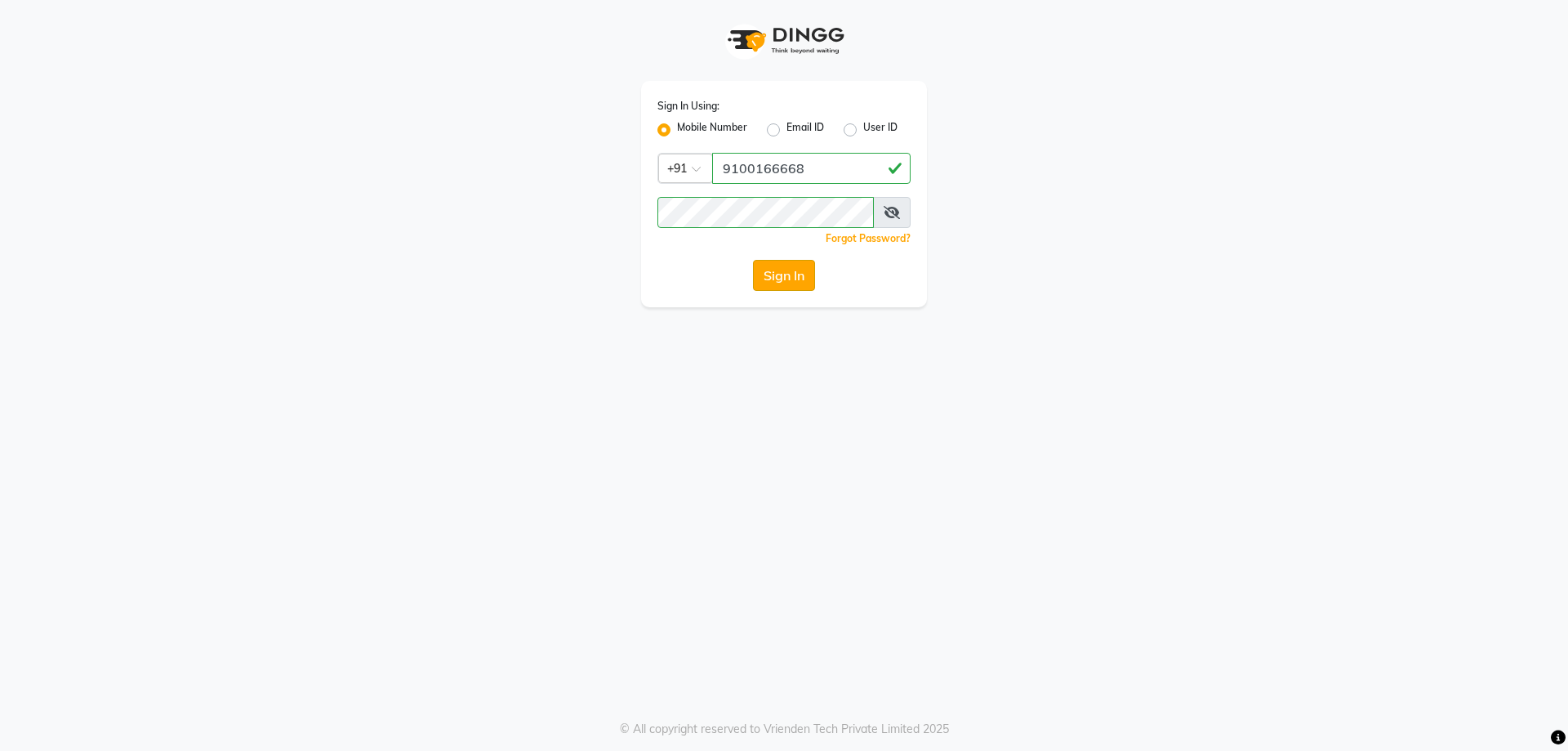
click at [789, 276] on button "Sign In" at bounding box center [784, 275] width 62 height 31
click at [787, 279] on button "Sign In" at bounding box center [784, 275] width 62 height 31
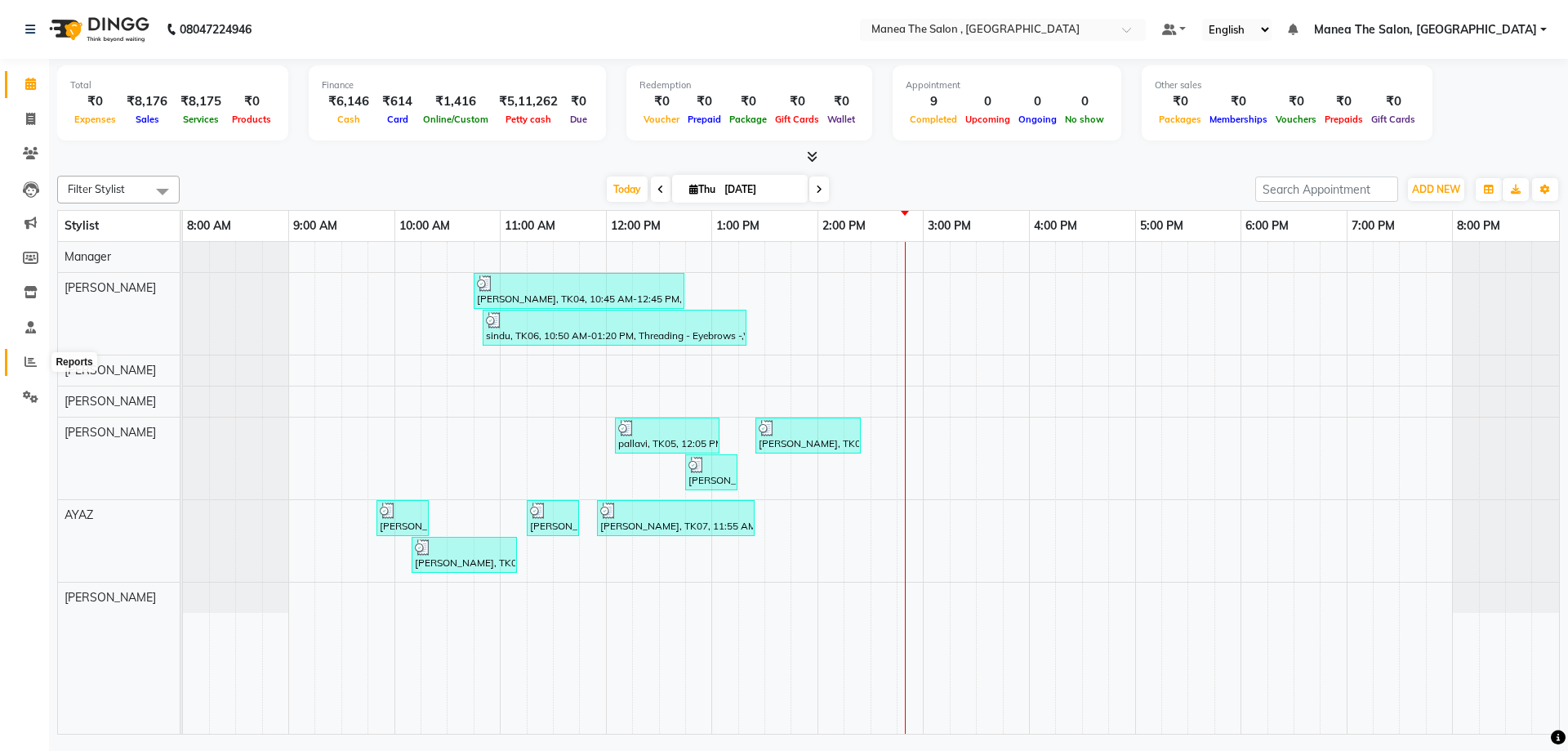
click at [31, 357] on icon at bounding box center [30, 361] width 12 height 12
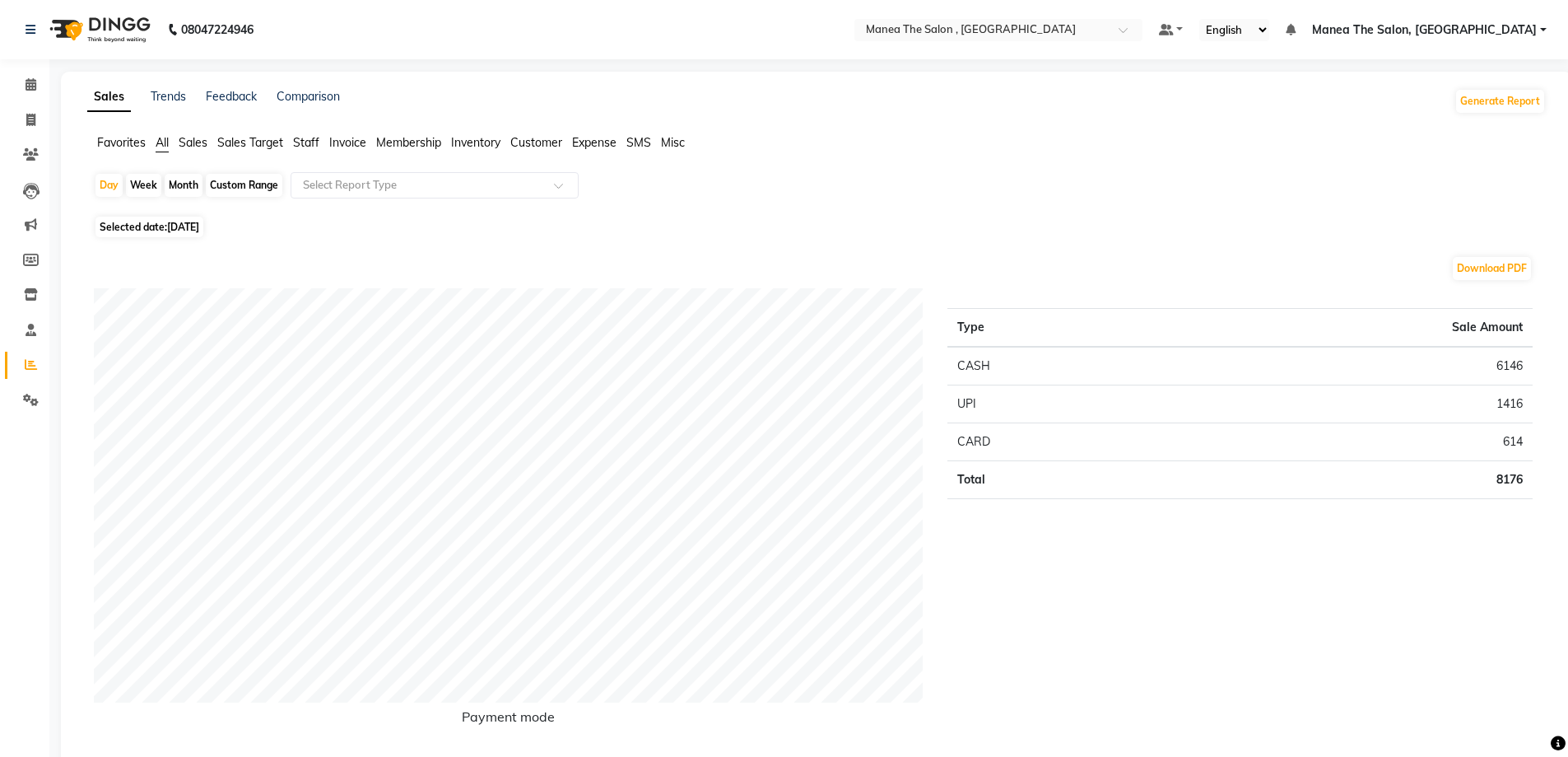
click at [172, 226] on span "[DATE]" at bounding box center [183, 226] width 32 height 12
select select "9"
select select "2025"
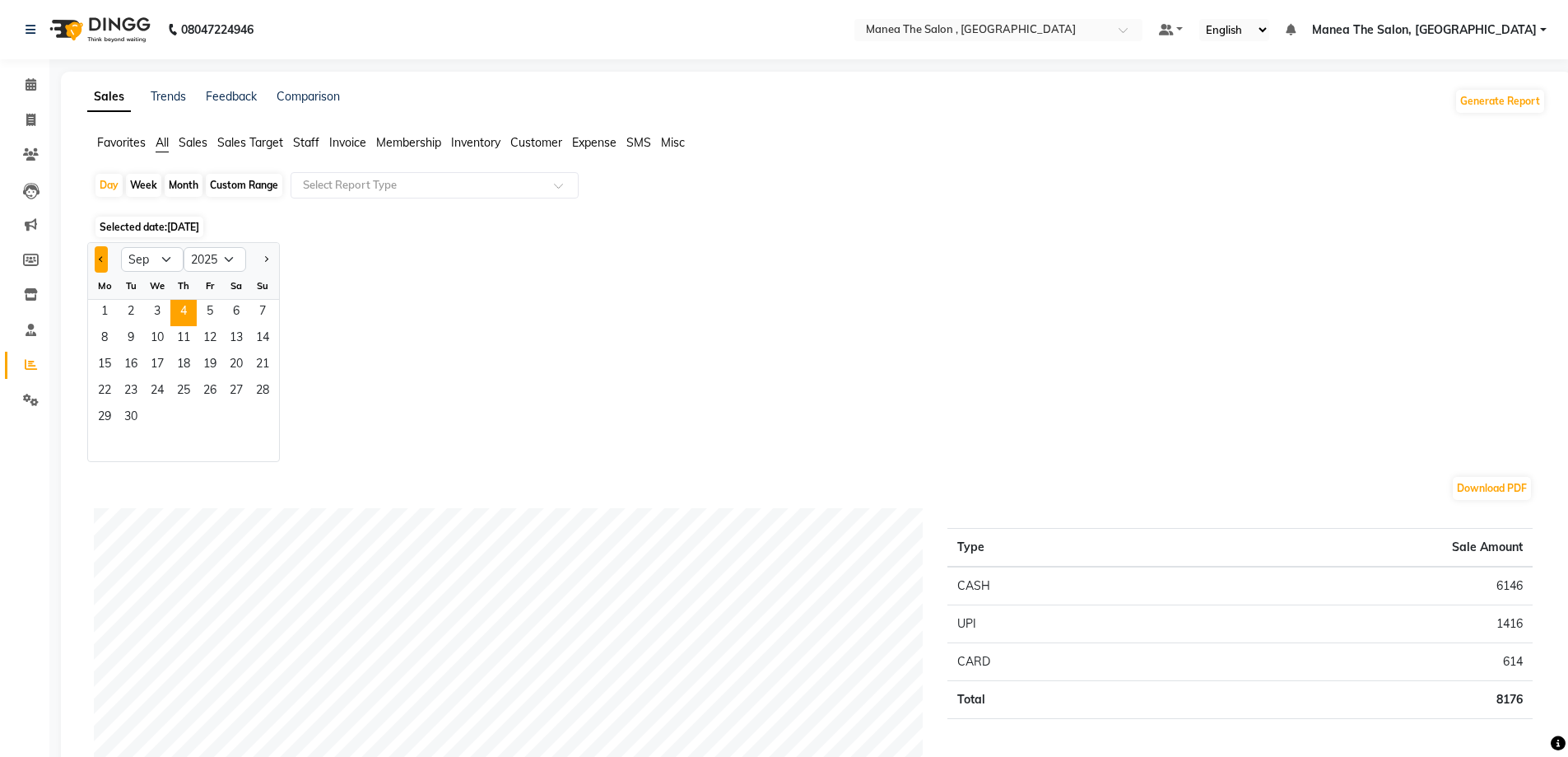
click at [98, 256] on button "Previous month" at bounding box center [101, 259] width 13 height 26
select select "8"
click at [234, 313] on span "2" at bounding box center [236, 313] width 26 height 26
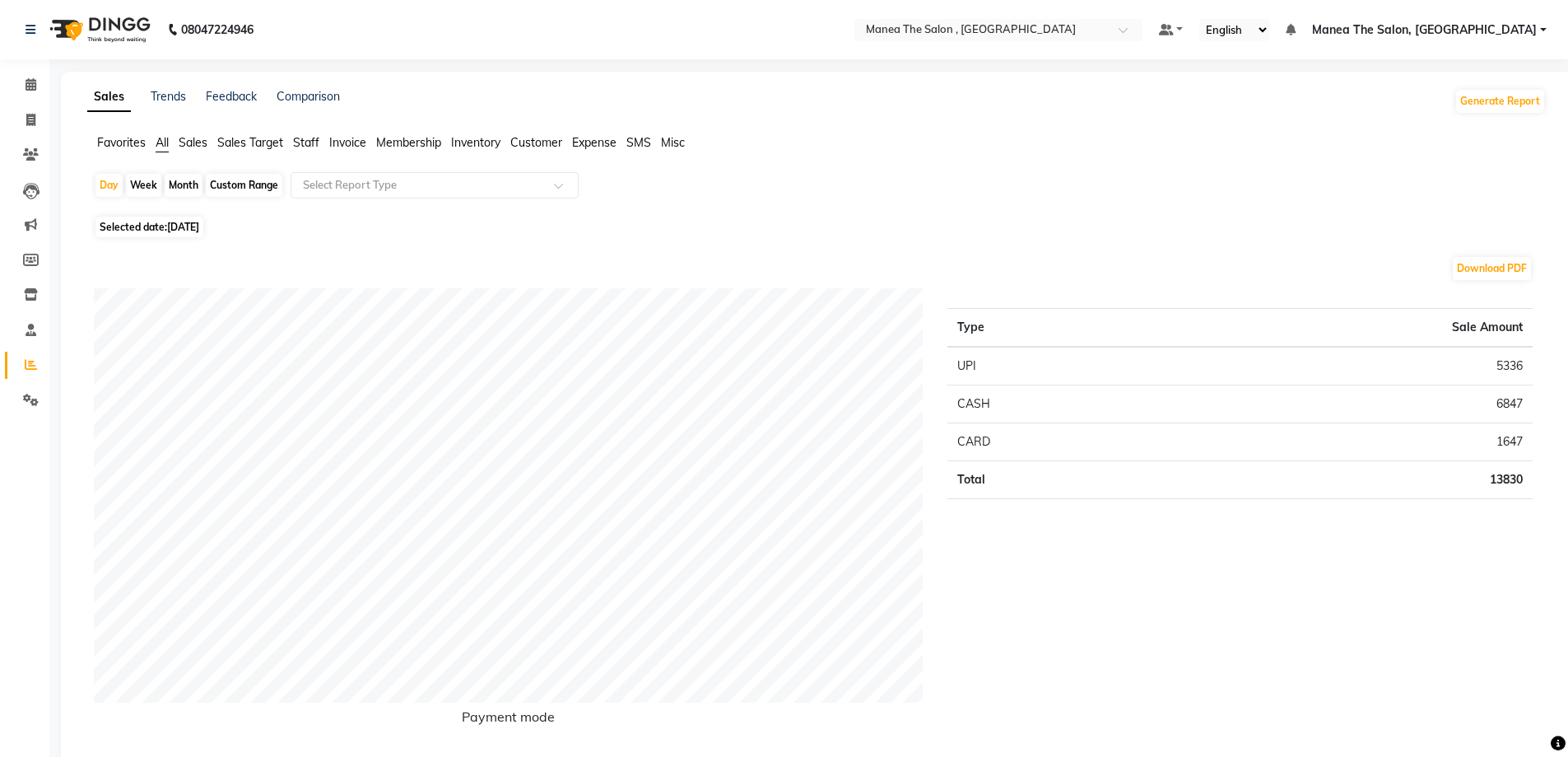
click at [194, 142] on span "Sales" at bounding box center [192, 143] width 29 height 15
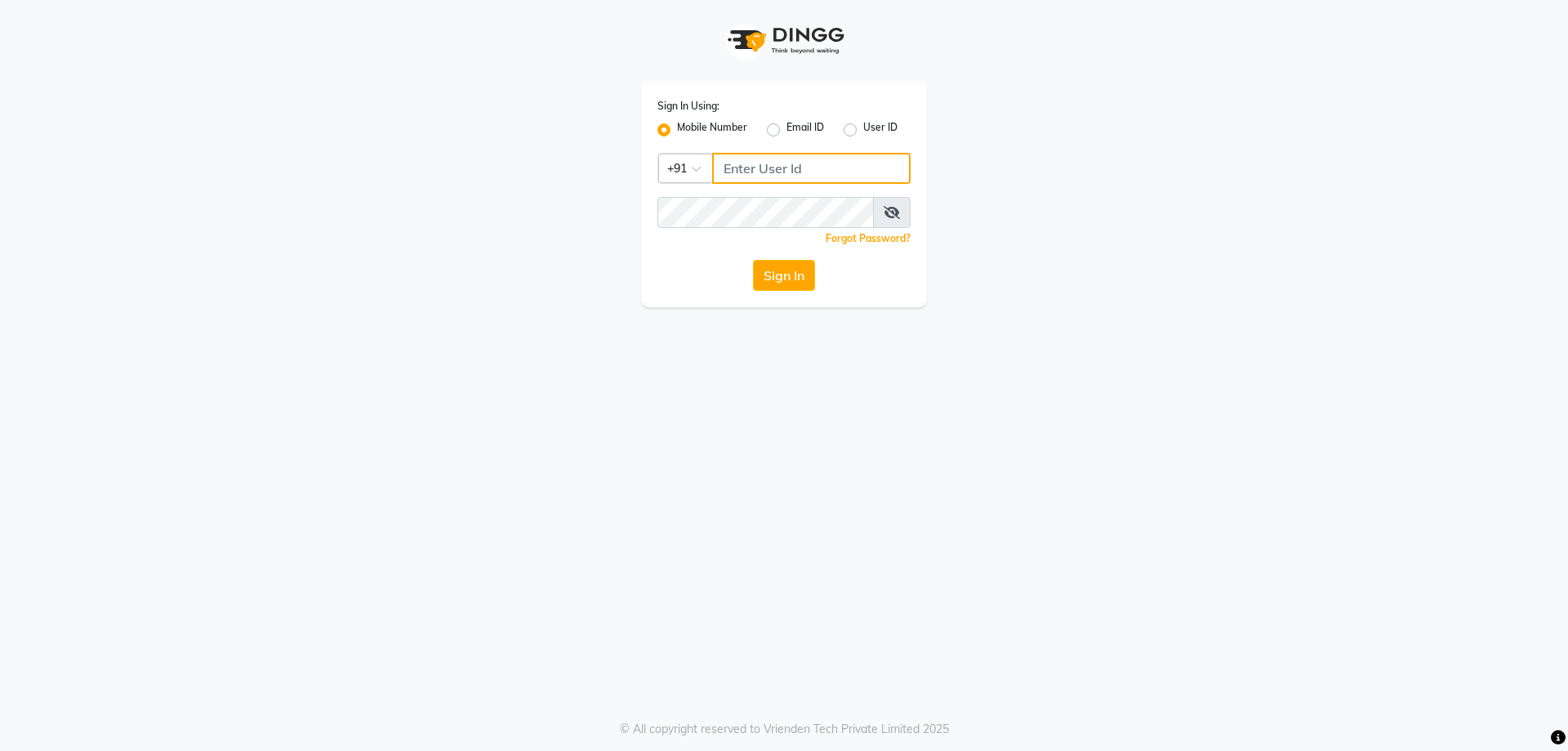
type input "9100166668"
